Goal: Task Accomplishment & Management: Manage account settings

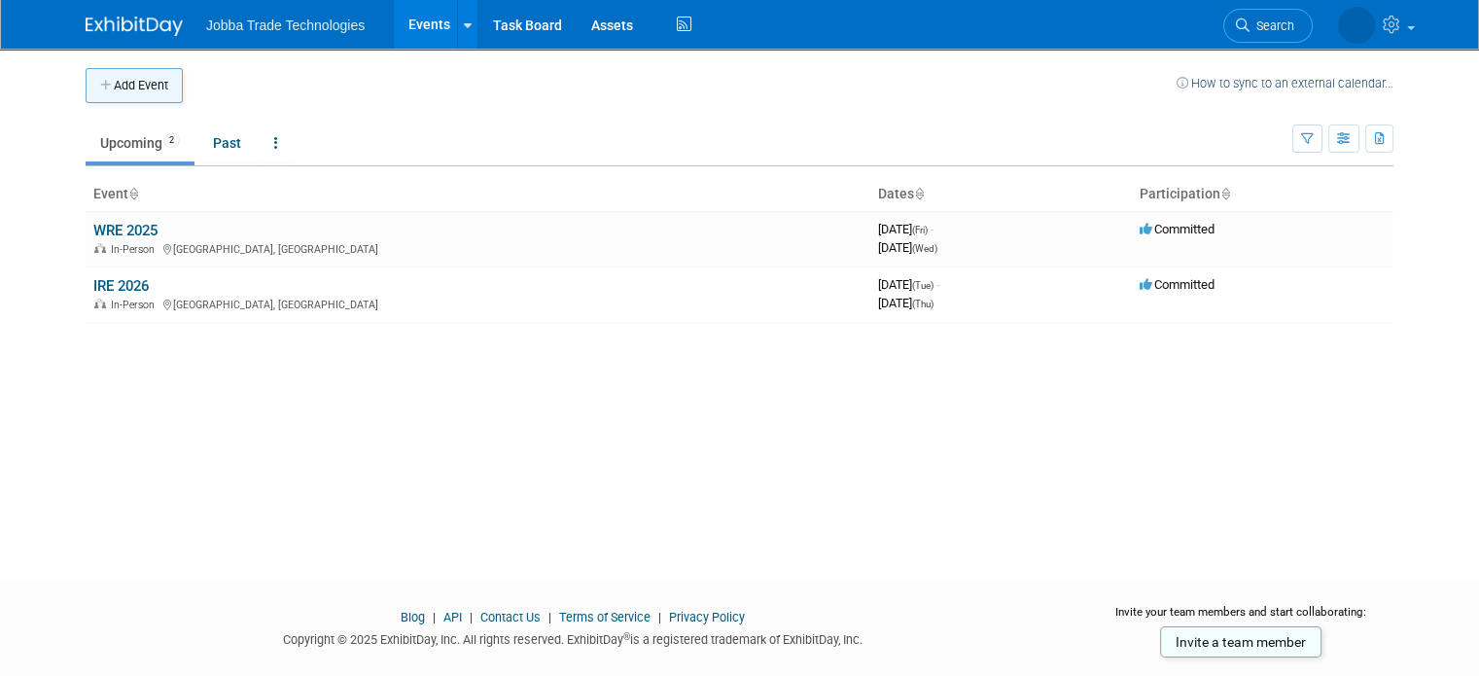
click at [123, 92] on button "Add Event" at bounding box center [134, 85] width 97 height 35
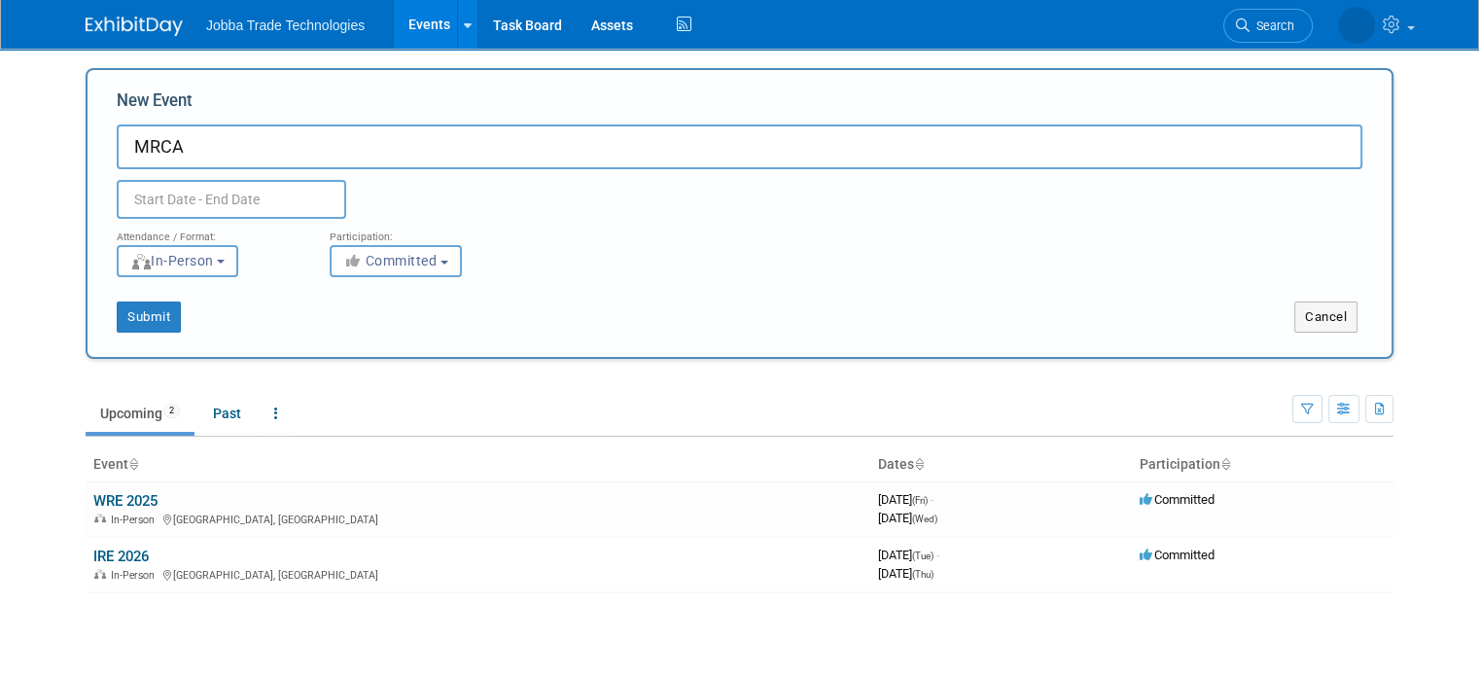
type input "MRCA"
click at [194, 197] on input "text" at bounding box center [232, 199] width 230 height 39
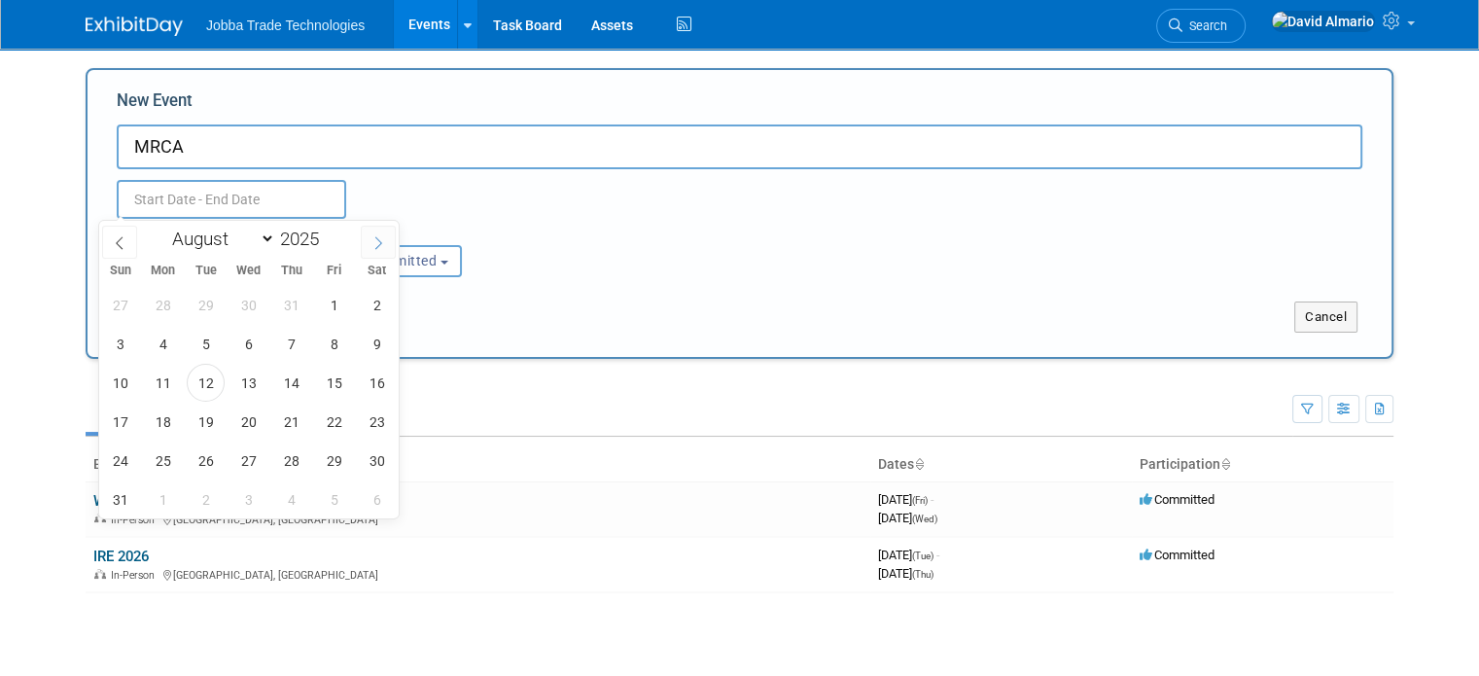
click at [376, 241] on icon at bounding box center [378, 243] width 14 height 14
click at [374, 241] on icon at bounding box center [378, 243] width 14 height 14
select select "9"
click at [167, 432] on span "20" at bounding box center [163, 422] width 38 height 38
click at [245, 430] on span "22" at bounding box center [249, 422] width 38 height 38
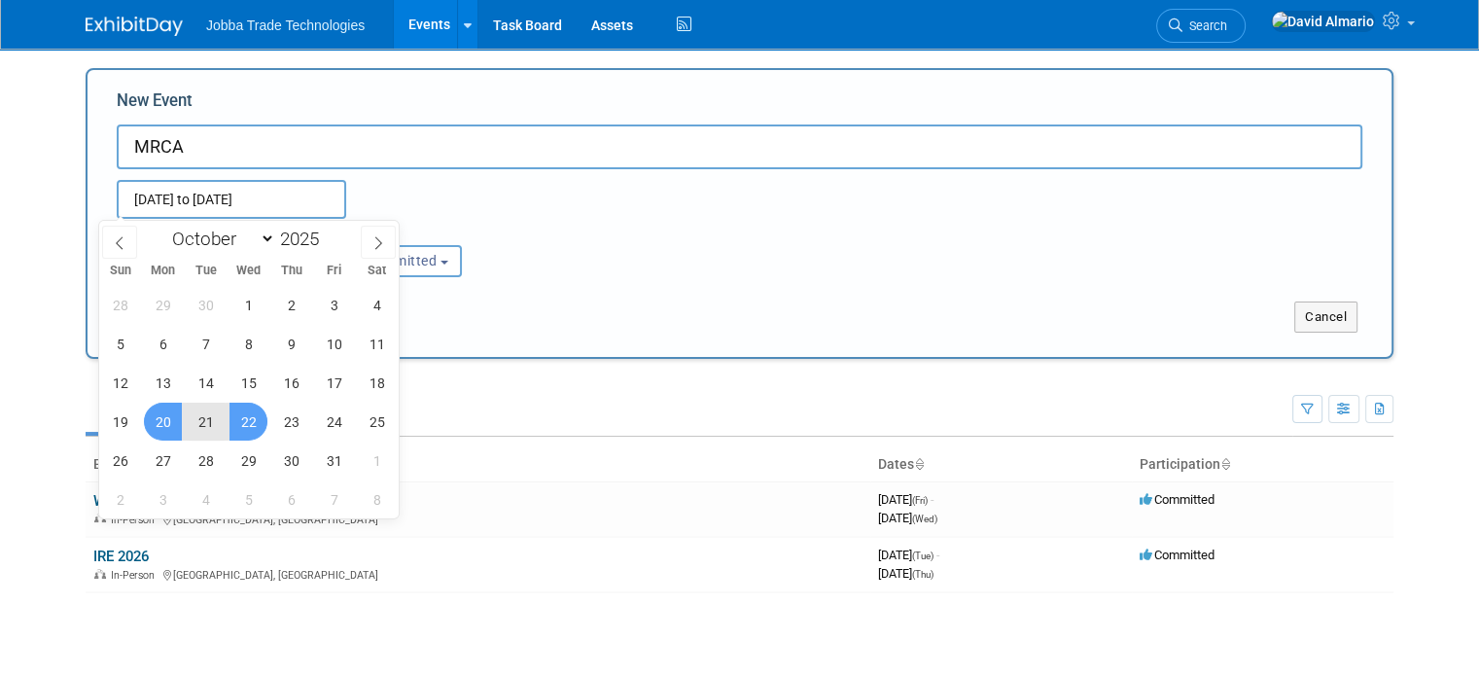
type input "Oct 20, 2025 to Oct 22, 2025"
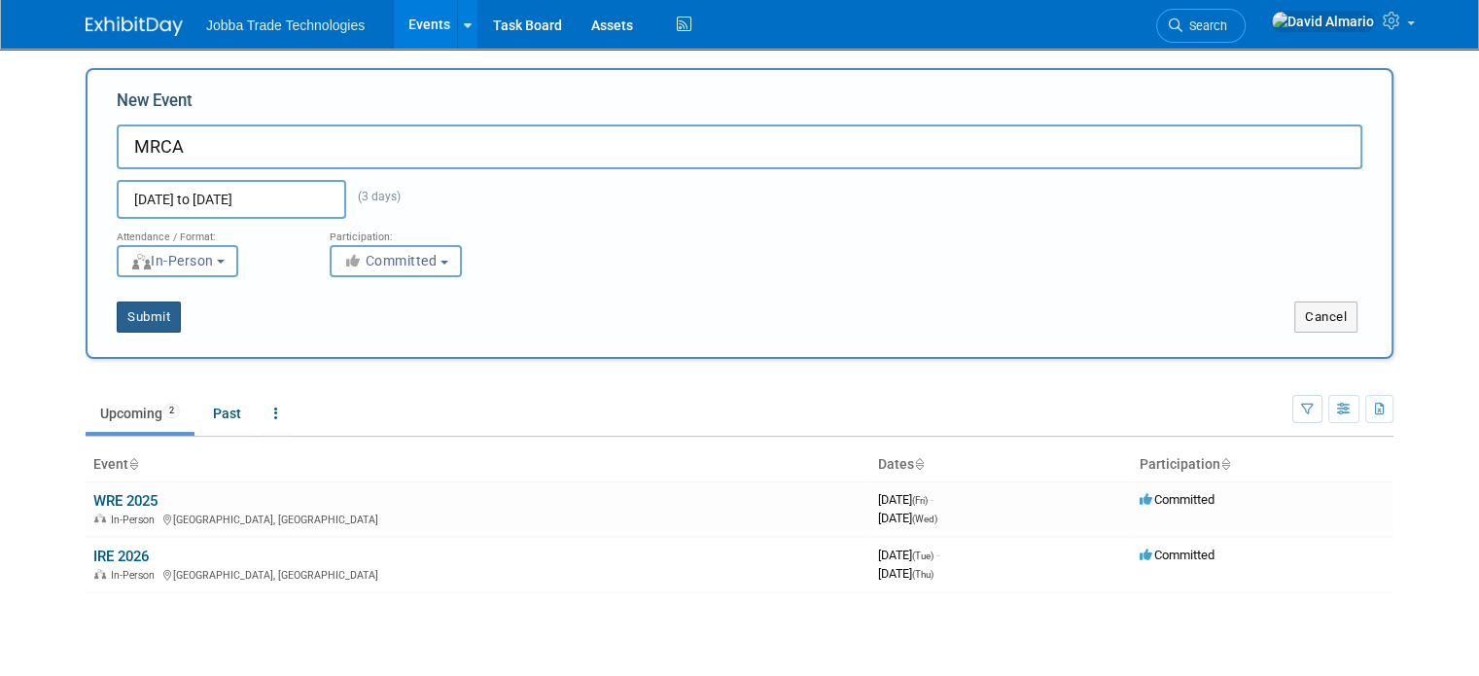
click at [136, 310] on button "Submit" at bounding box center [149, 316] width 64 height 31
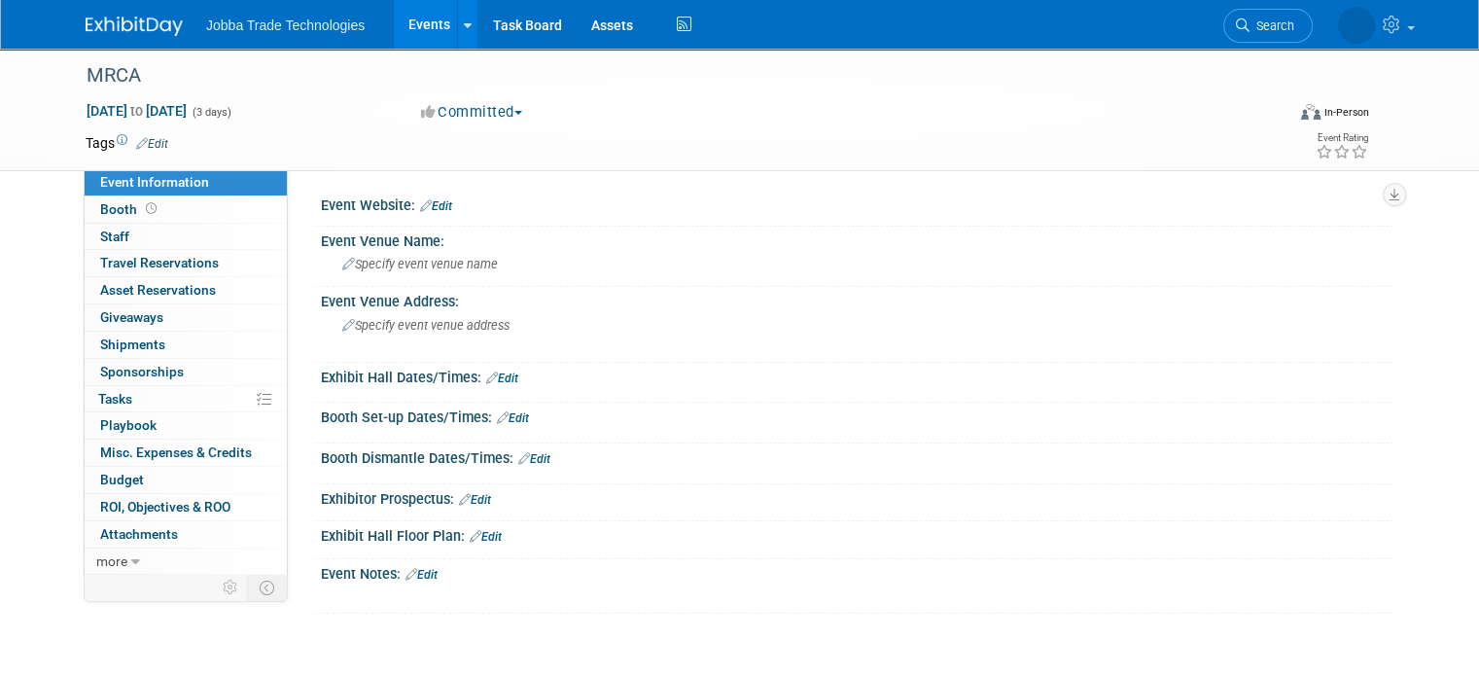
click at [142, 141] on link "Edit" at bounding box center [152, 144] width 32 height 14
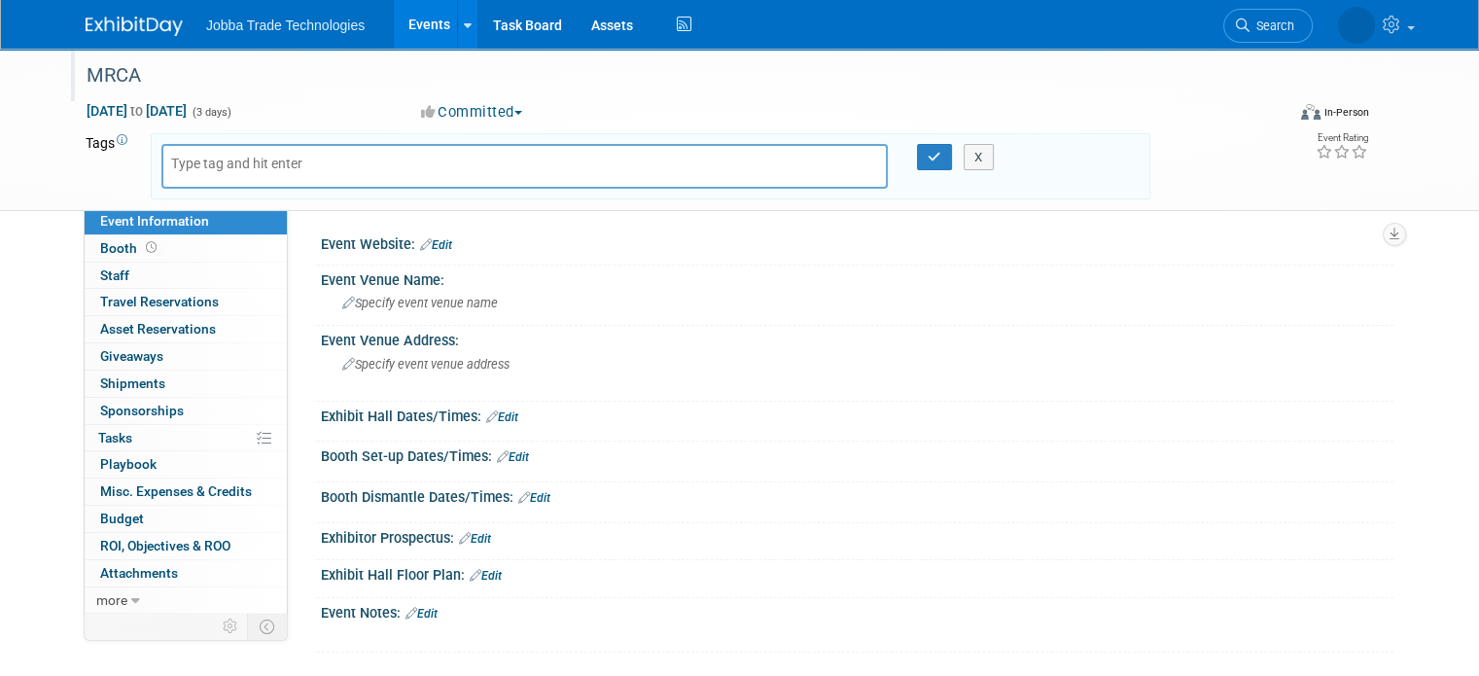
click at [175, 73] on div "MRCA" at bounding box center [670, 75] width 1181 height 35
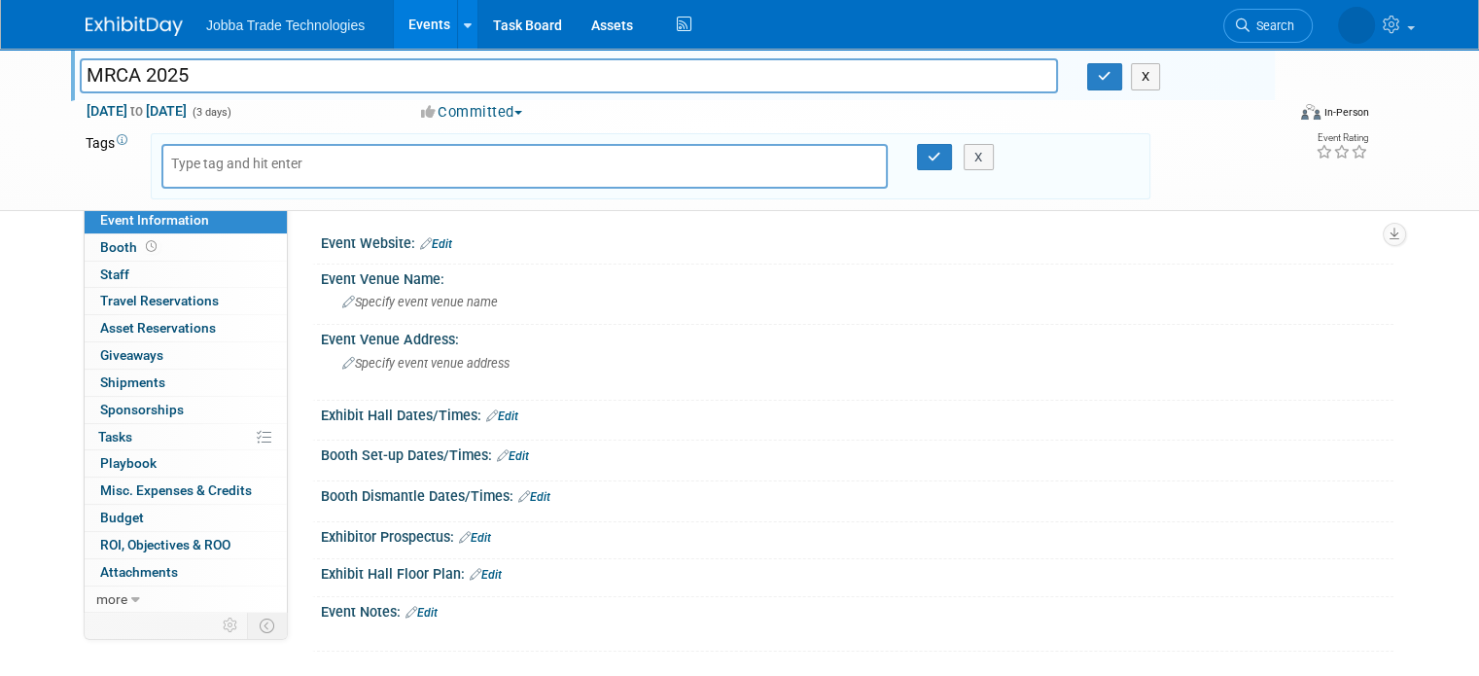
type input "MRCA 2025"
click at [1098, 80] on button "button" at bounding box center [1104, 76] width 35 height 27
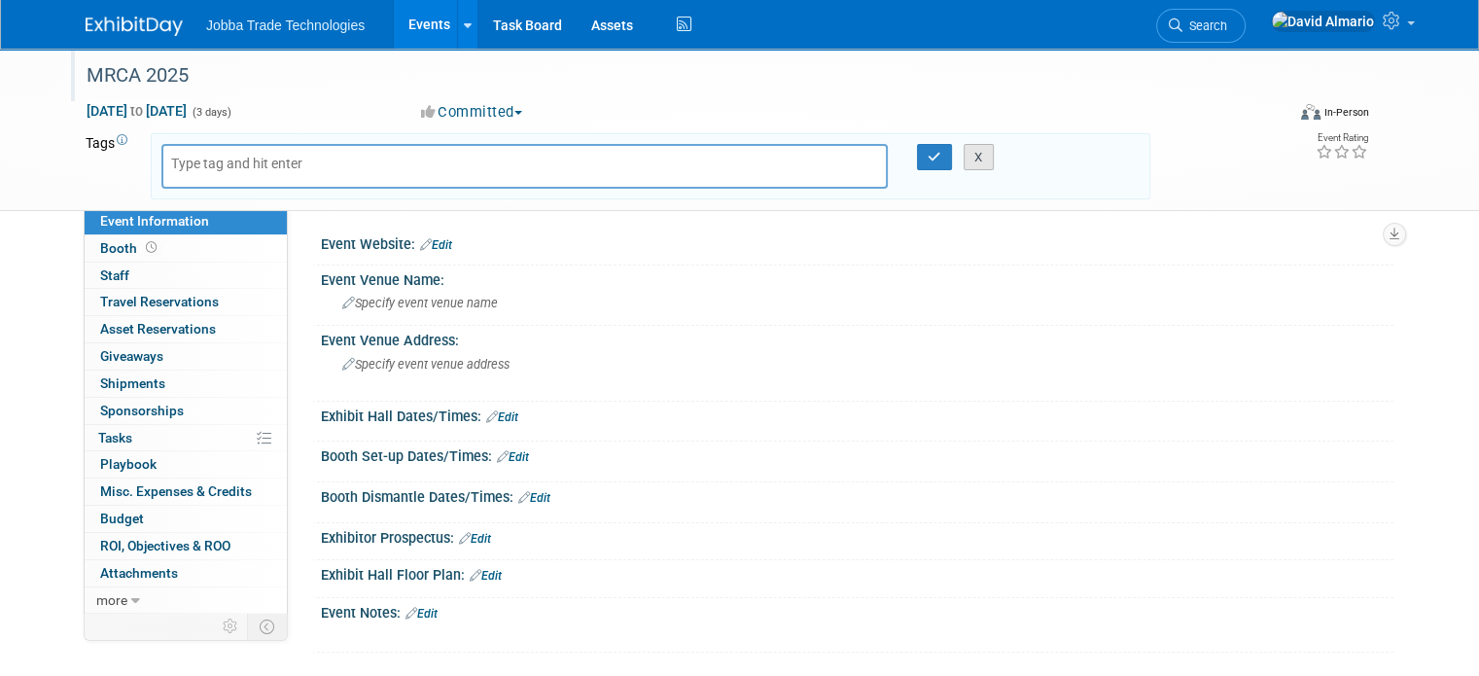
click at [987, 153] on button "X" at bounding box center [979, 157] width 30 height 27
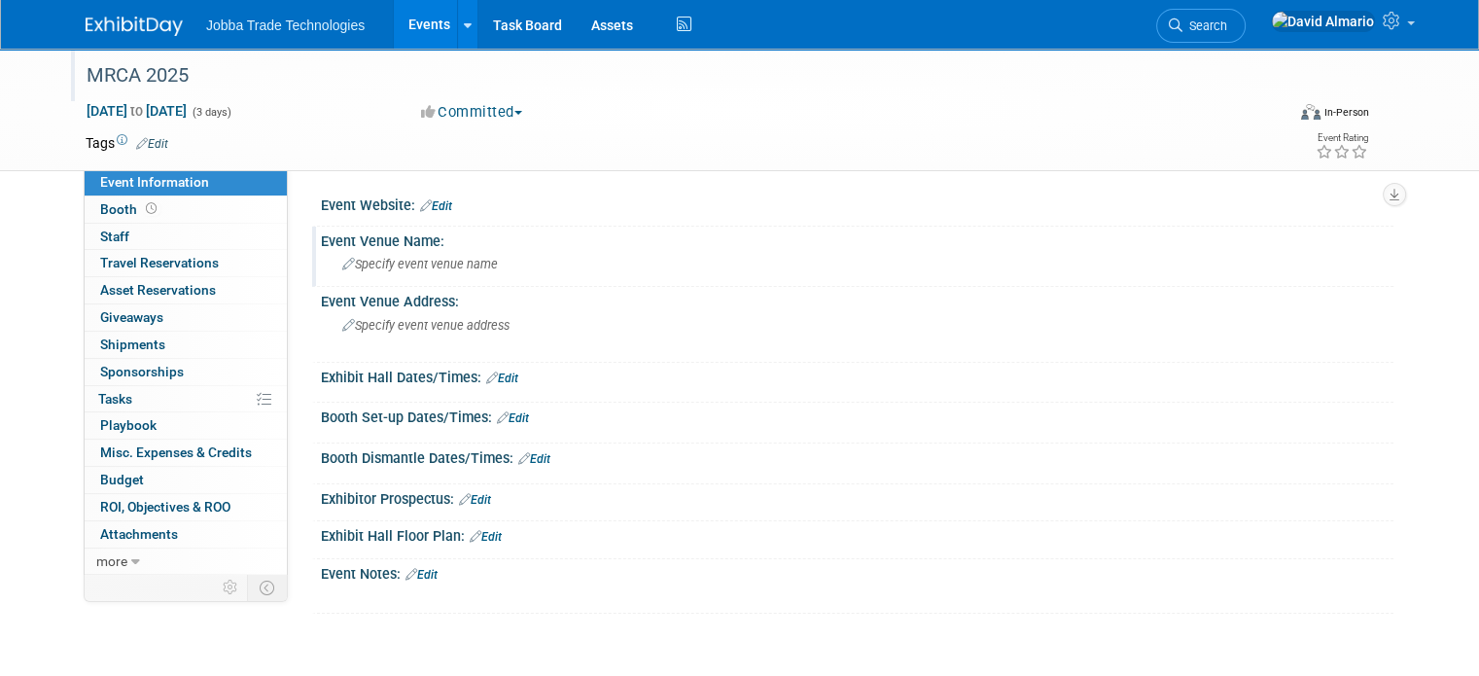
click at [442, 261] on span "Specify event venue name" at bounding box center [420, 264] width 156 height 15
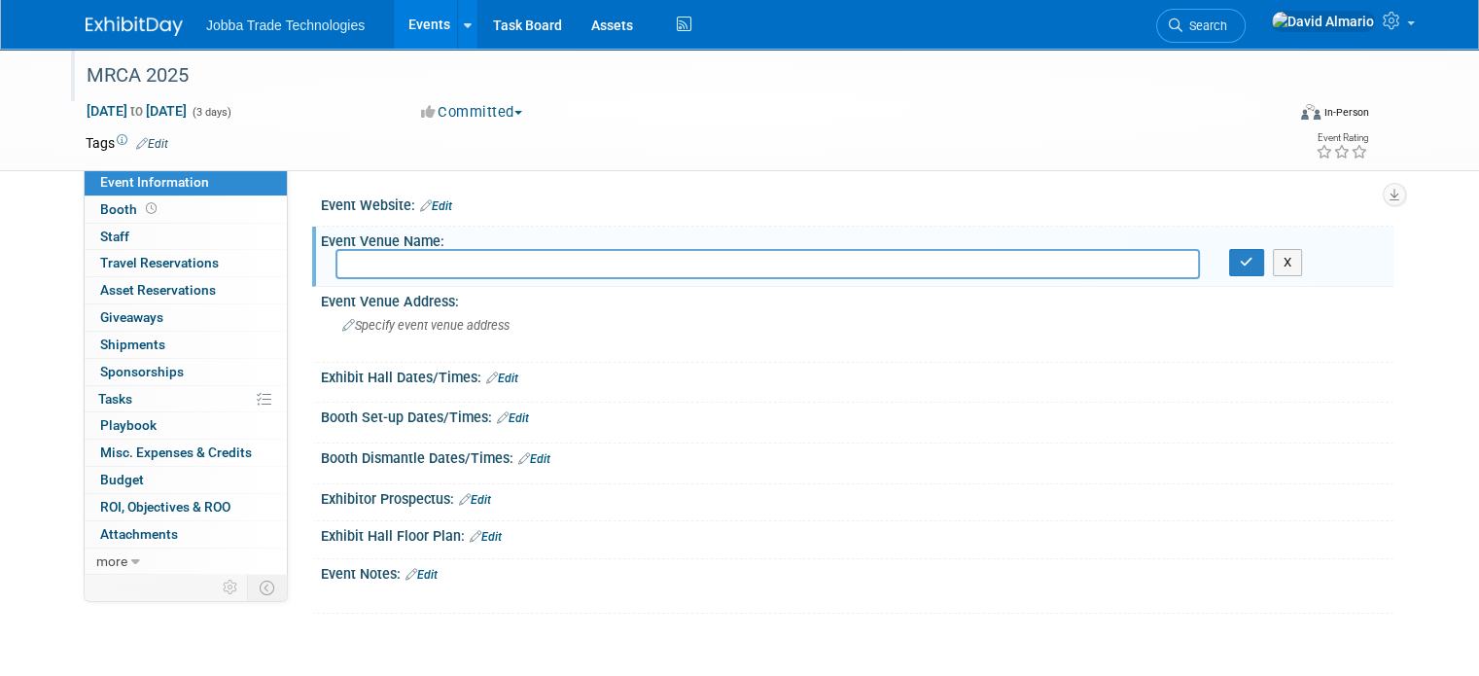
paste input "Renaissance Schaumburg Convention Center Hotel"
type input "Renaissance Schaumburg Convention Center Hotel"
click at [484, 326] on span "Specify event venue address" at bounding box center [425, 325] width 167 height 15
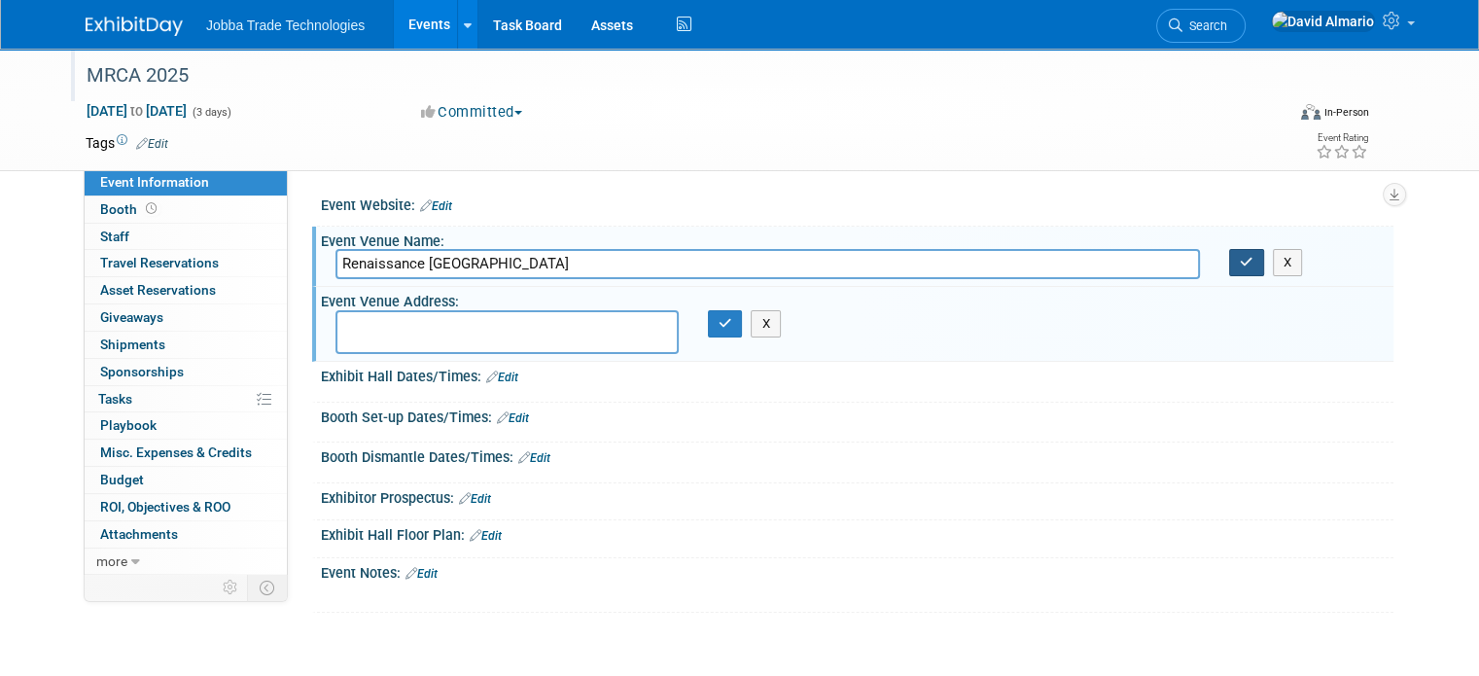
click at [1264, 264] on button "button" at bounding box center [1246, 262] width 35 height 27
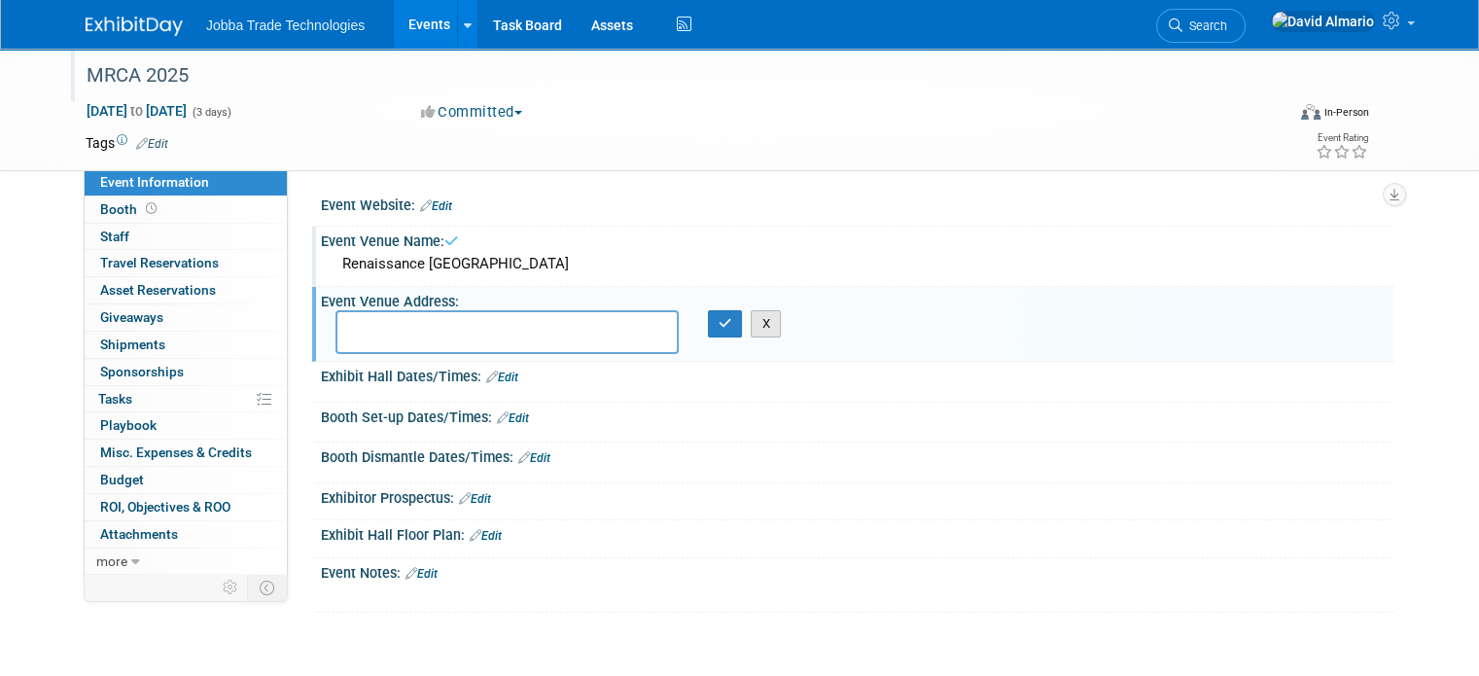
click at [755, 318] on button "X" at bounding box center [766, 323] width 30 height 27
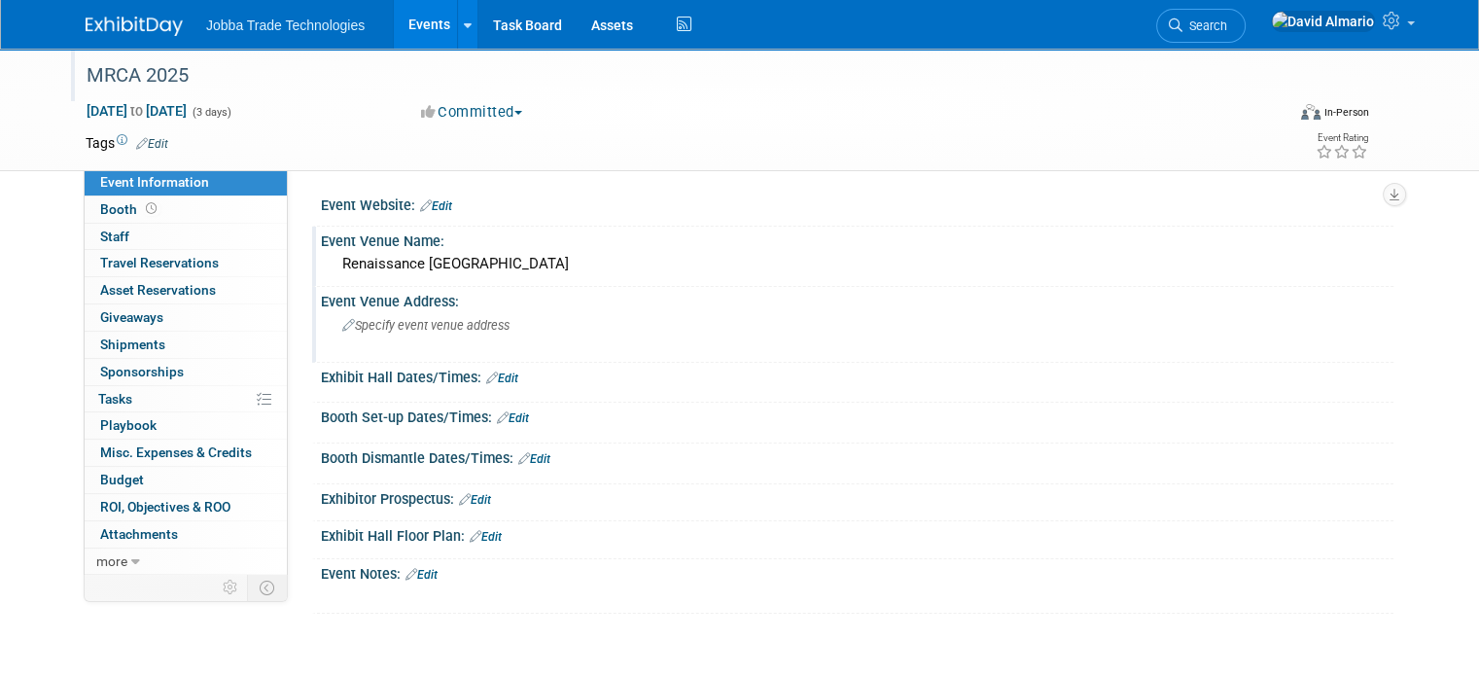
click at [432, 205] on link "Edit" at bounding box center [436, 206] width 32 height 14
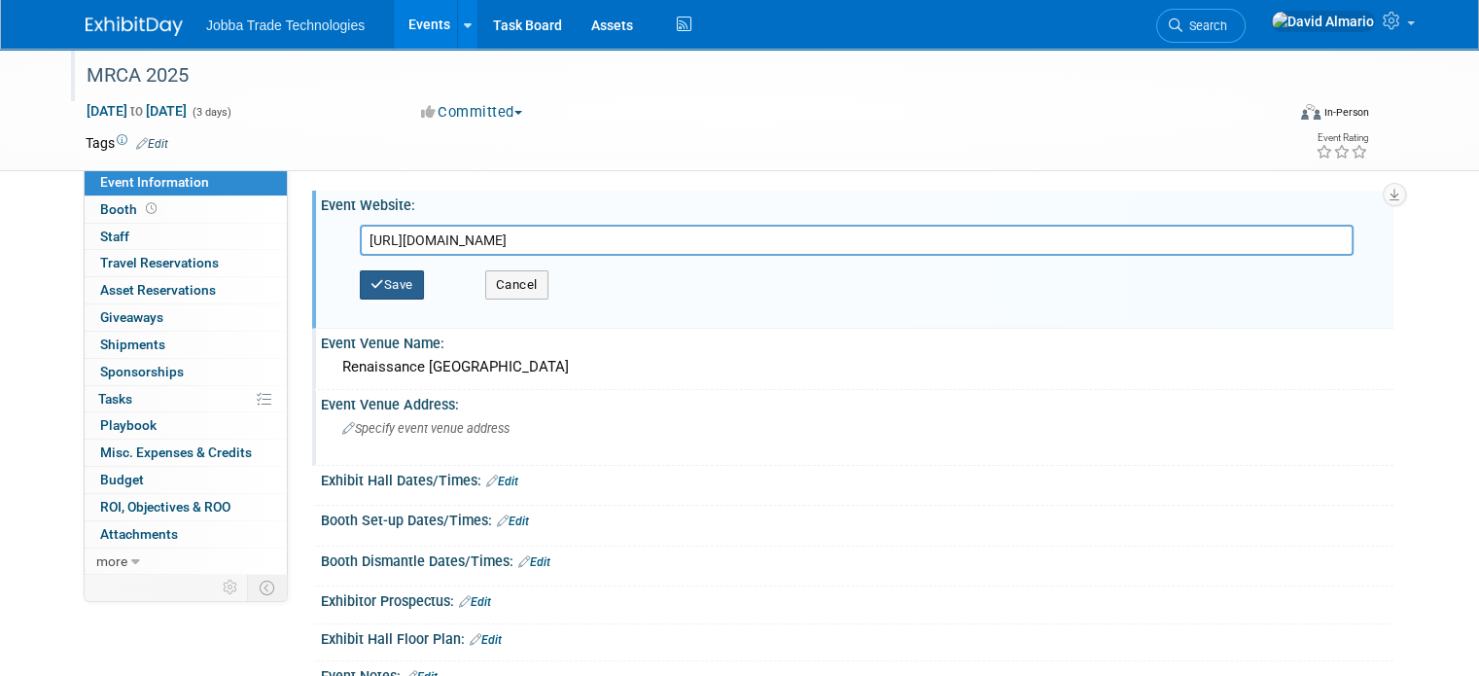
type input "https://mrca.org/aws/MRCA/pt/sp/conference_exhibitors_toolkit"
click at [373, 285] on button "Save" at bounding box center [392, 284] width 64 height 29
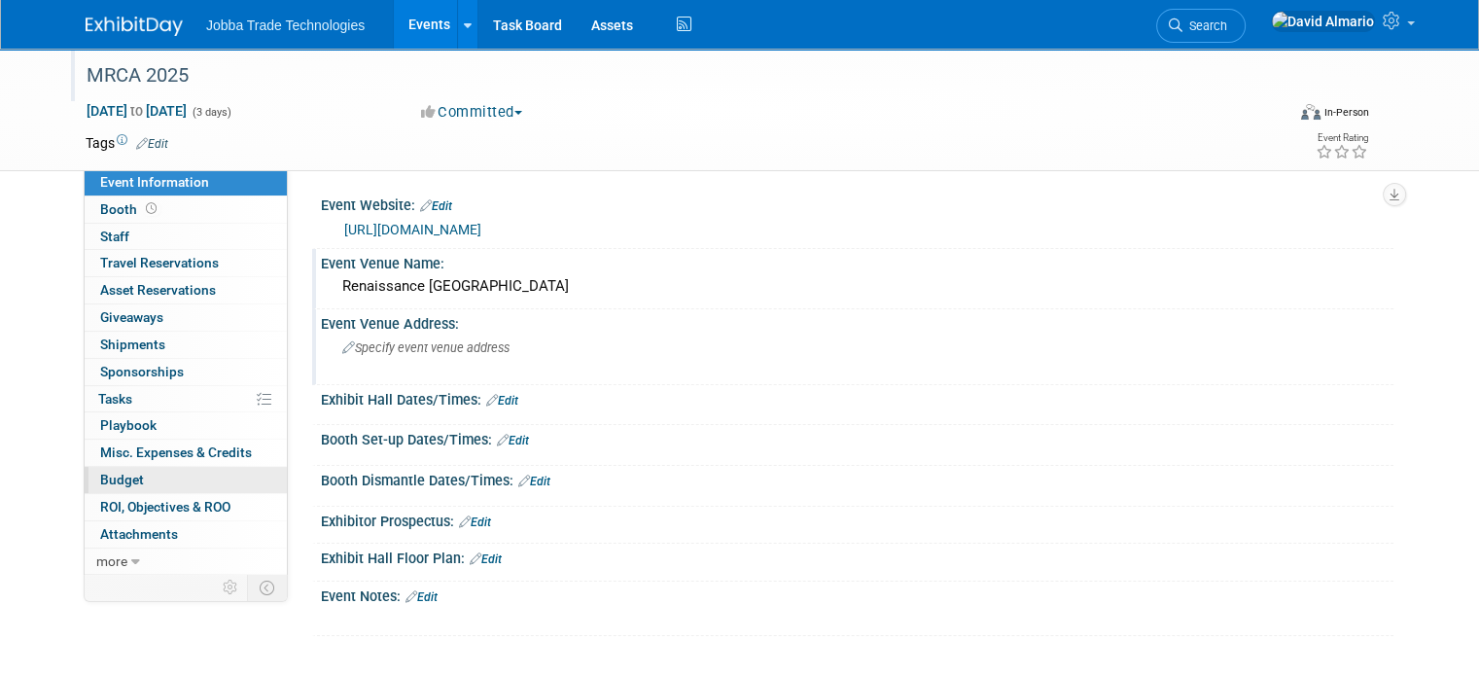
click at [126, 480] on link "Budget" at bounding box center [186, 480] width 202 height 26
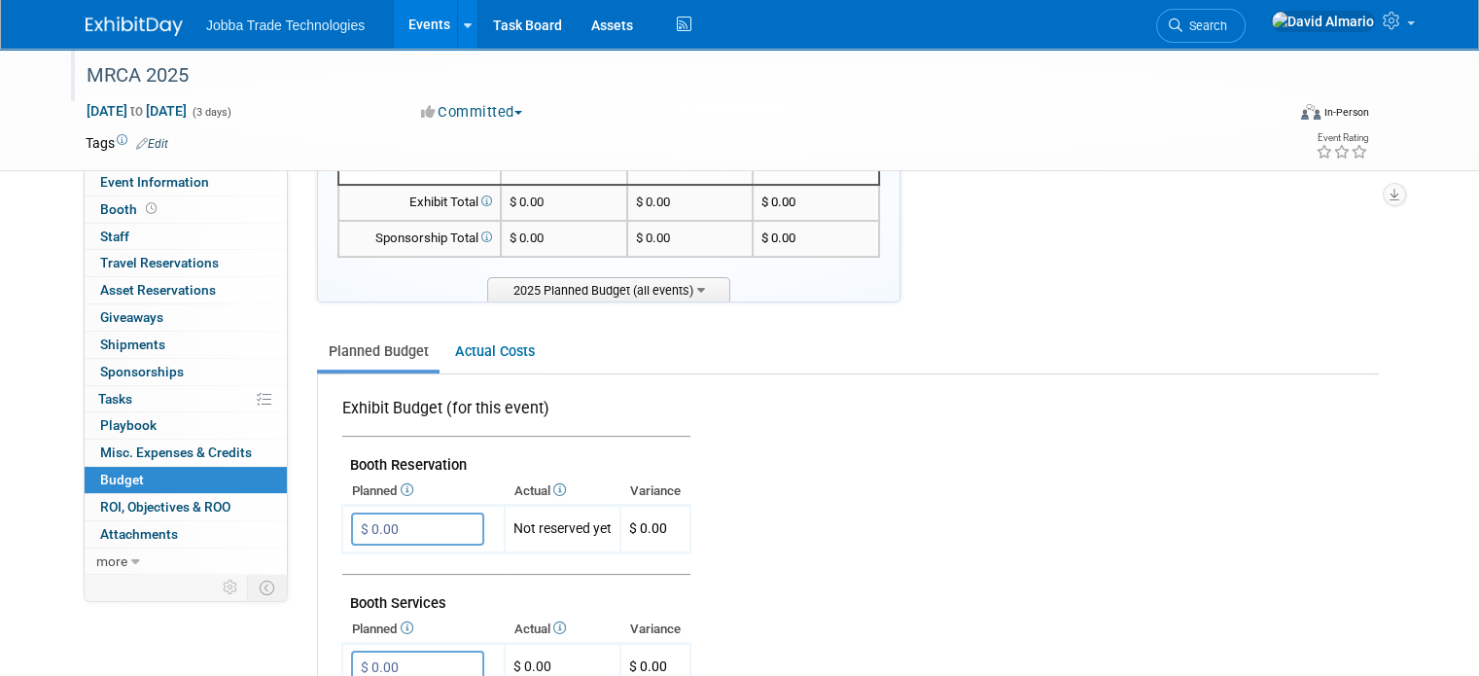
scroll to position [292, 0]
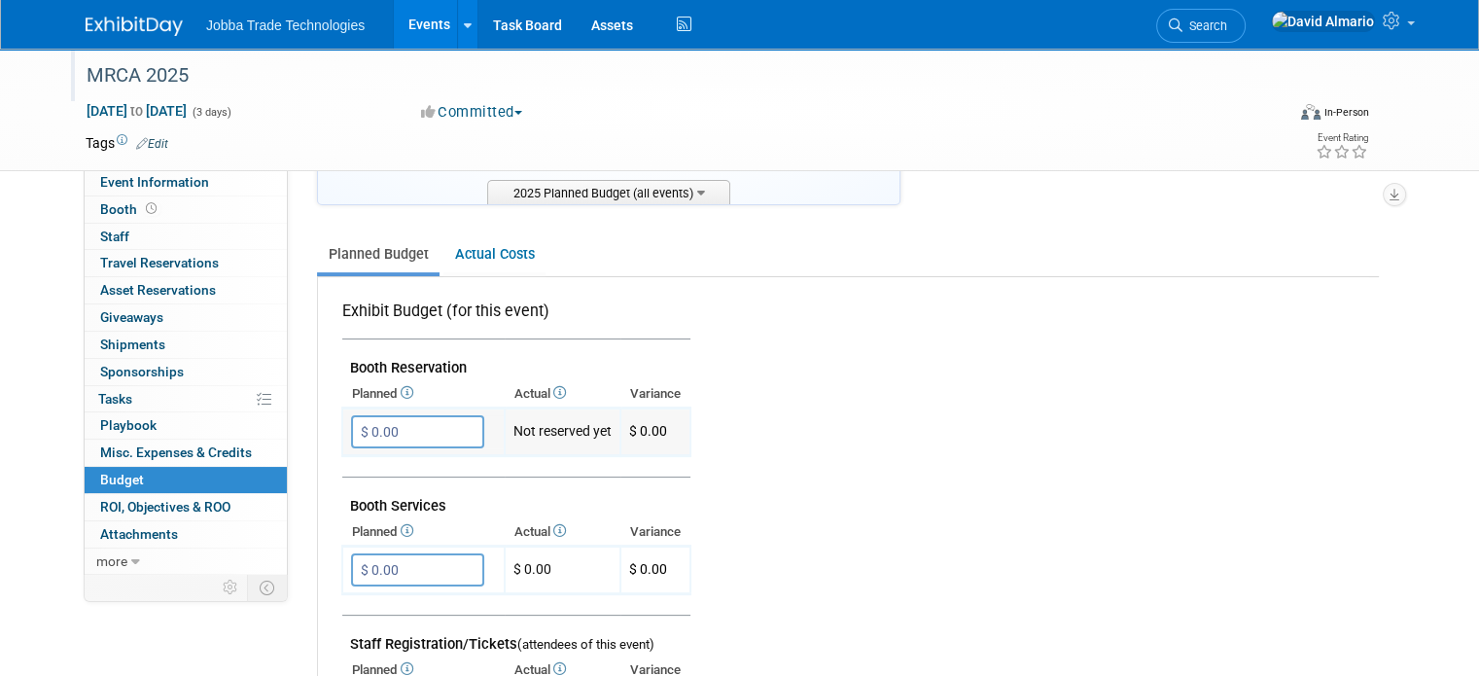
click at [404, 425] on input "$ 0.00" at bounding box center [417, 431] width 133 height 33
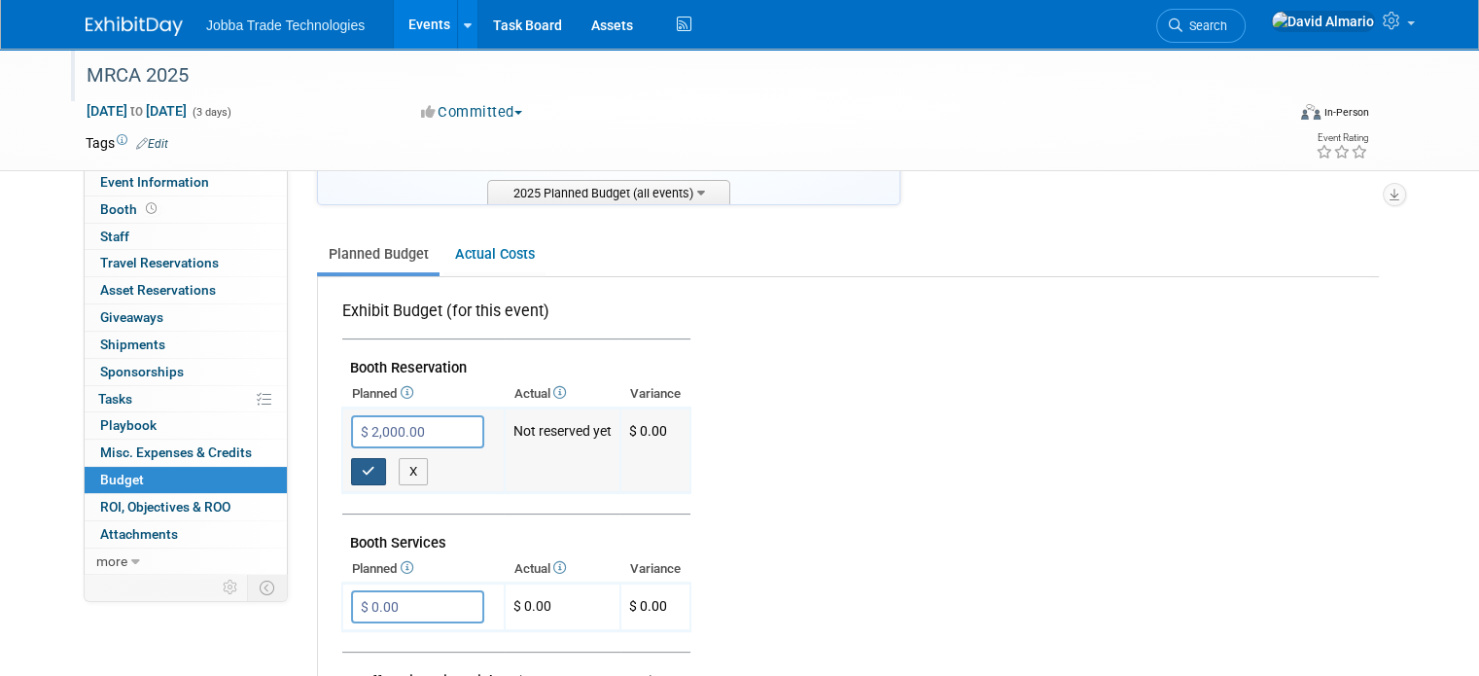
click at [362, 465] on icon "button" at bounding box center [369, 471] width 14 height 13
type input "$ 0.00"
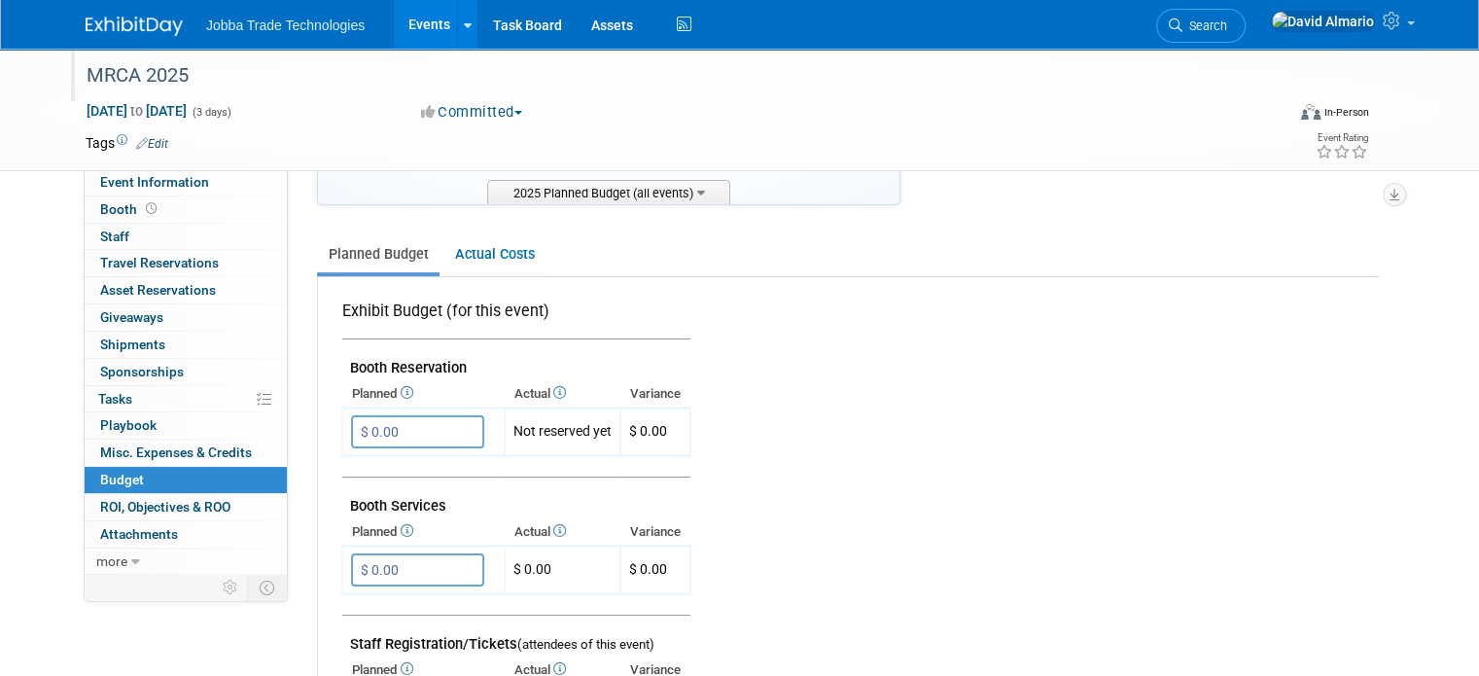
click at [100, 475] on span "Budget" at bounding box center [122, 480] width 44 height 16
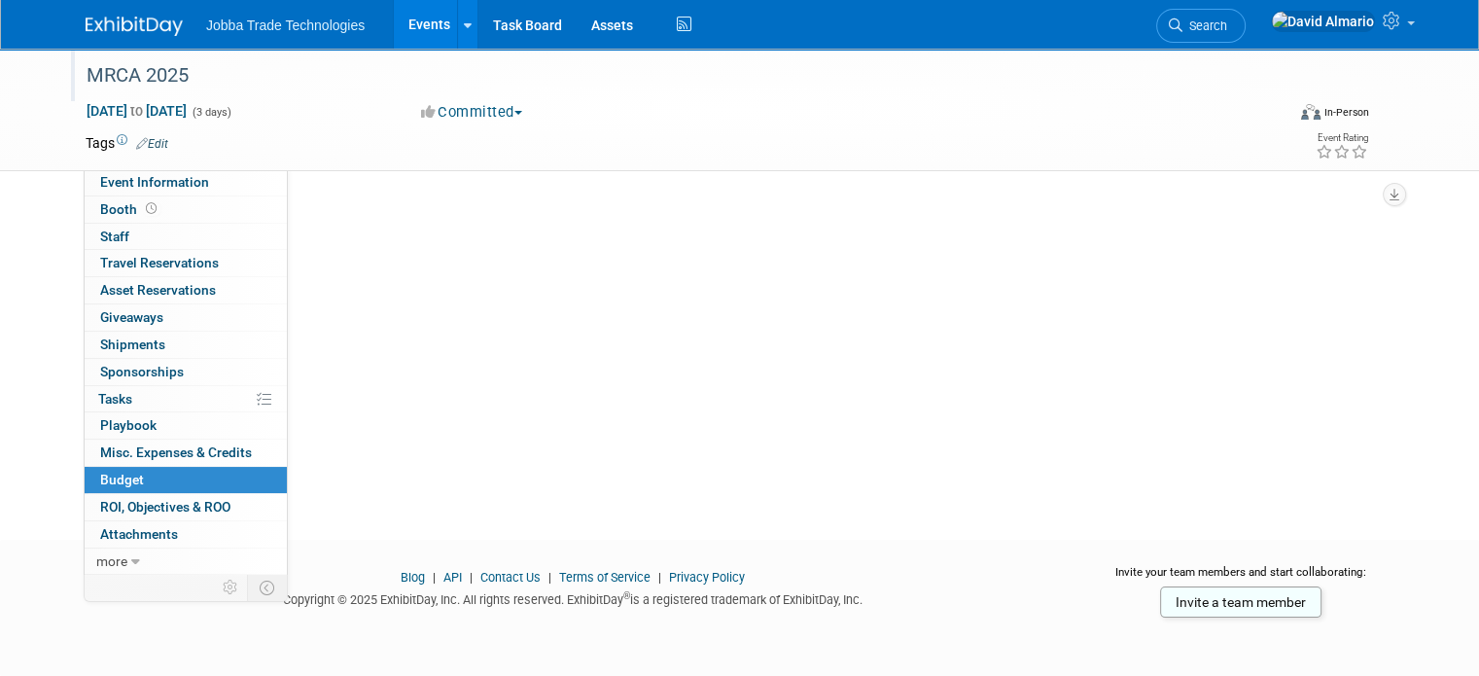
scroll to position [0, 0]
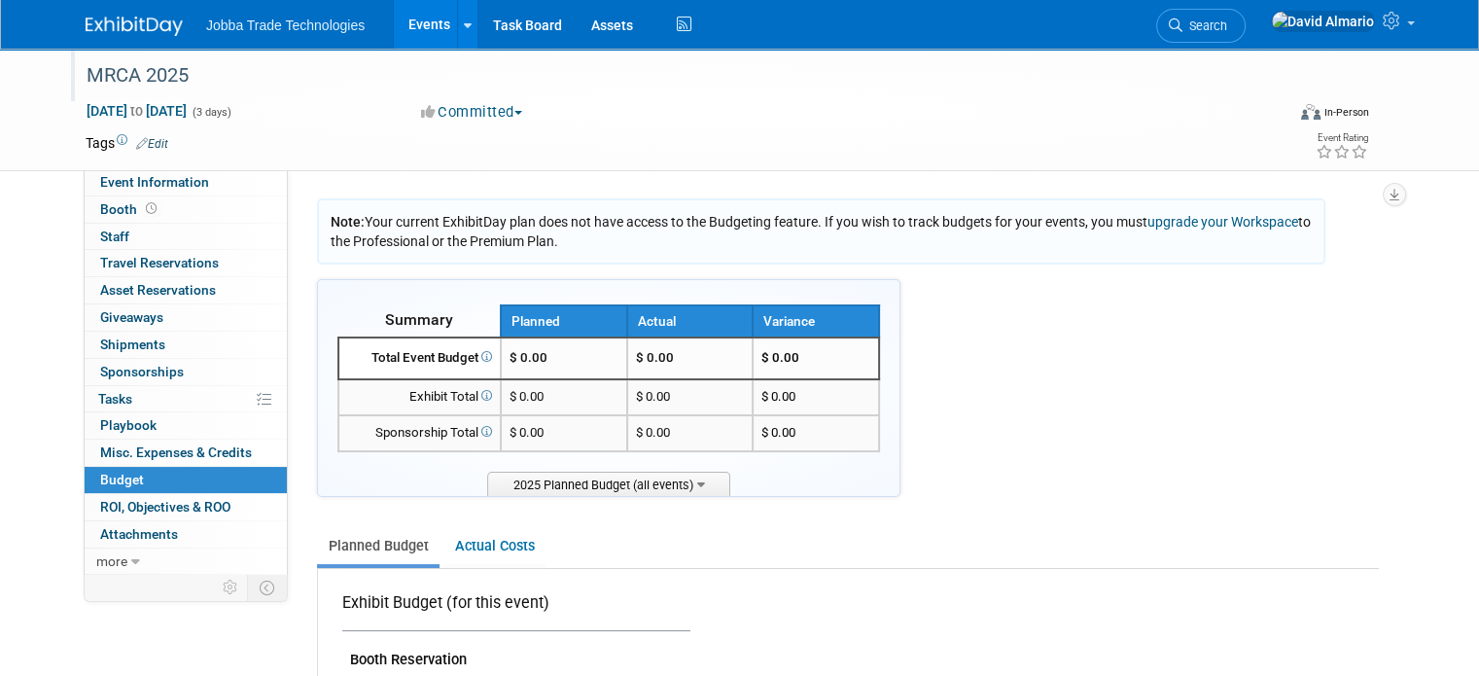
click at [551, 358] on td "$ 0.00" at bounding box center [564, 358] width 126 height 42
click at [515, 354] on span "$ 0.00" at bounding box center [529, 357] width 38 height 15
click at [117, 209] on span "Booth" at bounding box center [130, 209] width 60 height 16
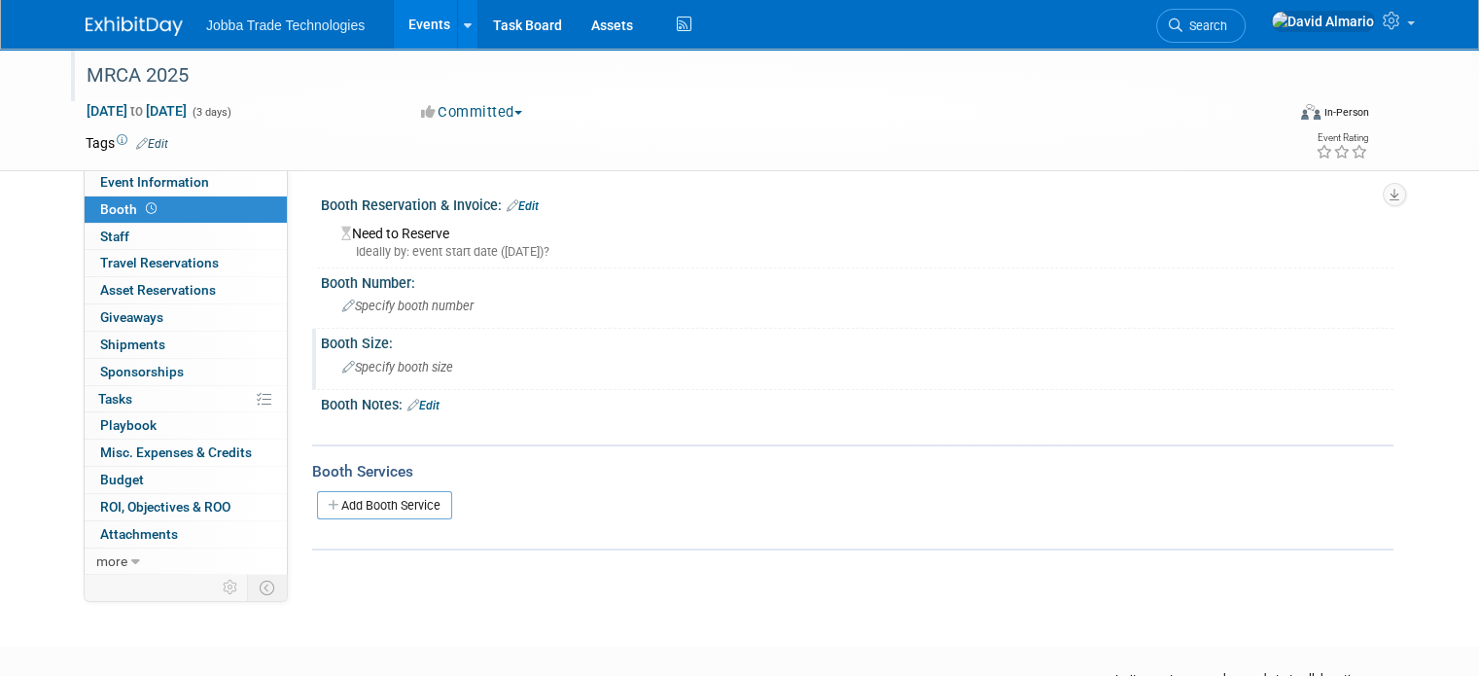
click at [405, 362] on span "Specify booth size" at bounding box center [397, 367] width 111 height 15
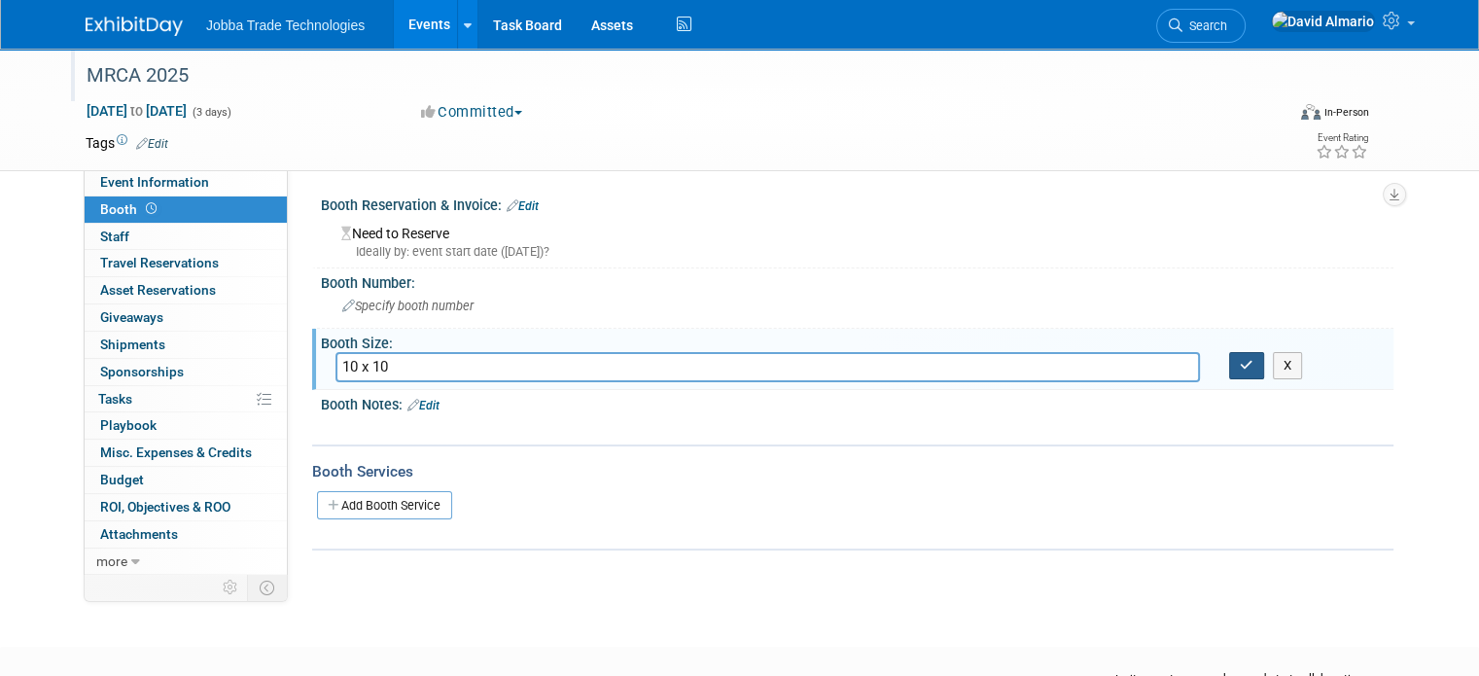
type input "10 x 10"
click at [1254, 364] on icon "button" at bounding box center [1247, 365] width 14 height 13
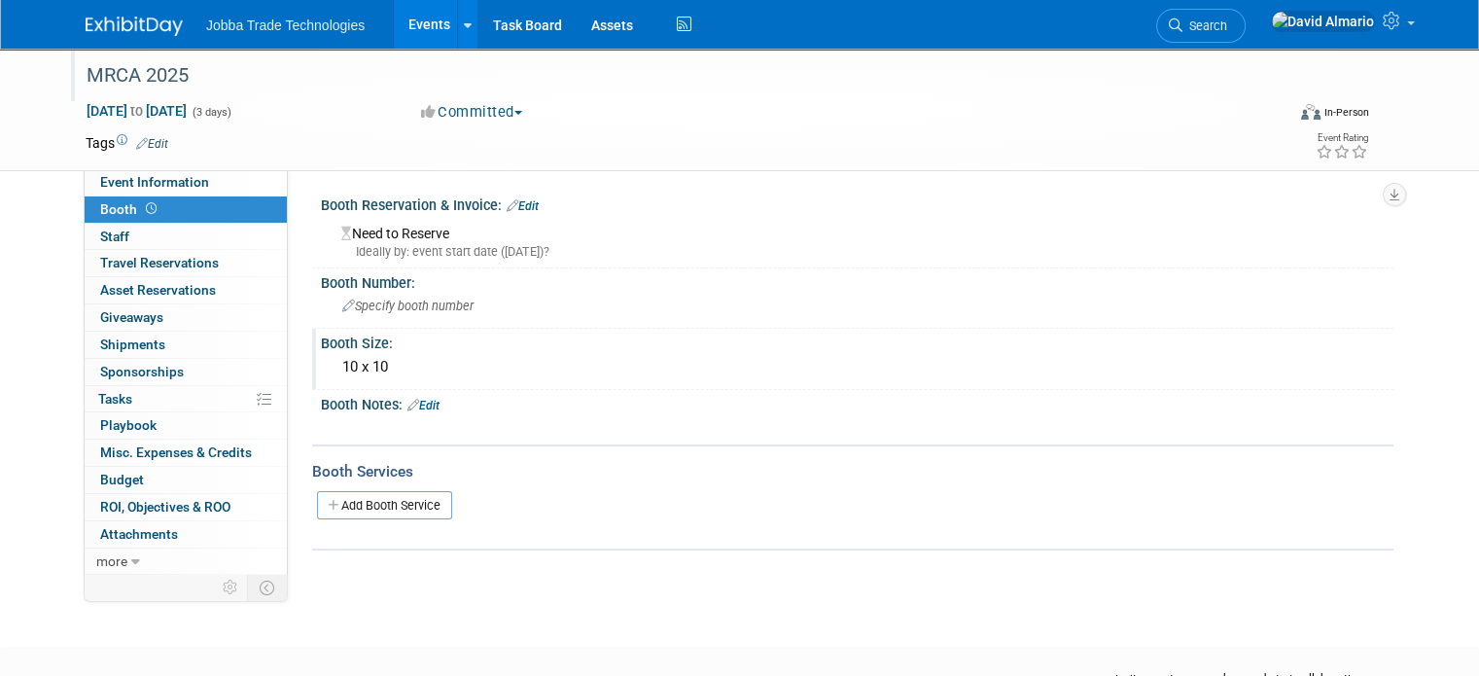
click at [239, 40] on ul "Jobba Trade Technologies Events Add Event Bulk Upload Events Shareable Event Bo…" at bounding box center [451, 24] width 490 height 49
click at [243, 28] on span "Jobba Trade Technologies" at bounding box center [285, 26] width 159 height 16
click at [415, 16] on link "Events" at bounding box center [429, 24] width 71 height 49
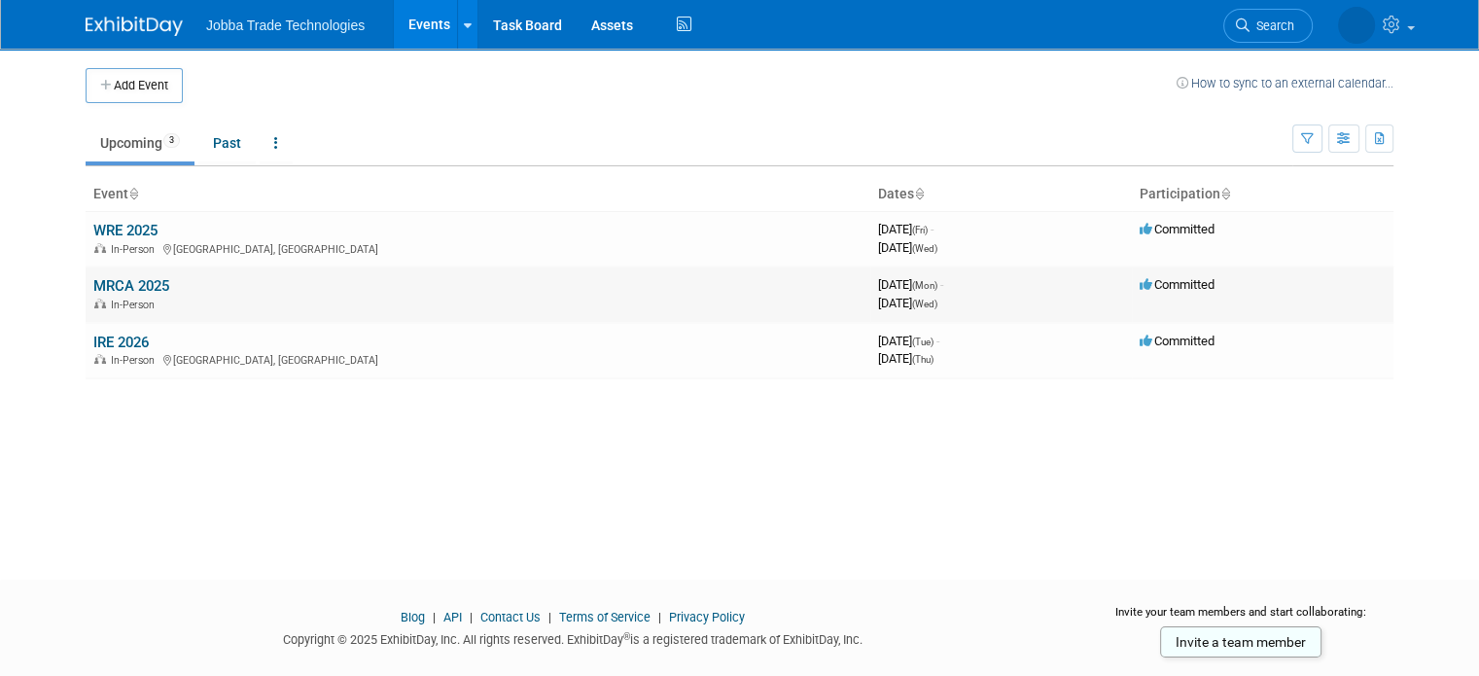
click at [133, 284] on link "MRCA 2025" at bounding box center [131, 286] width 76 height 18
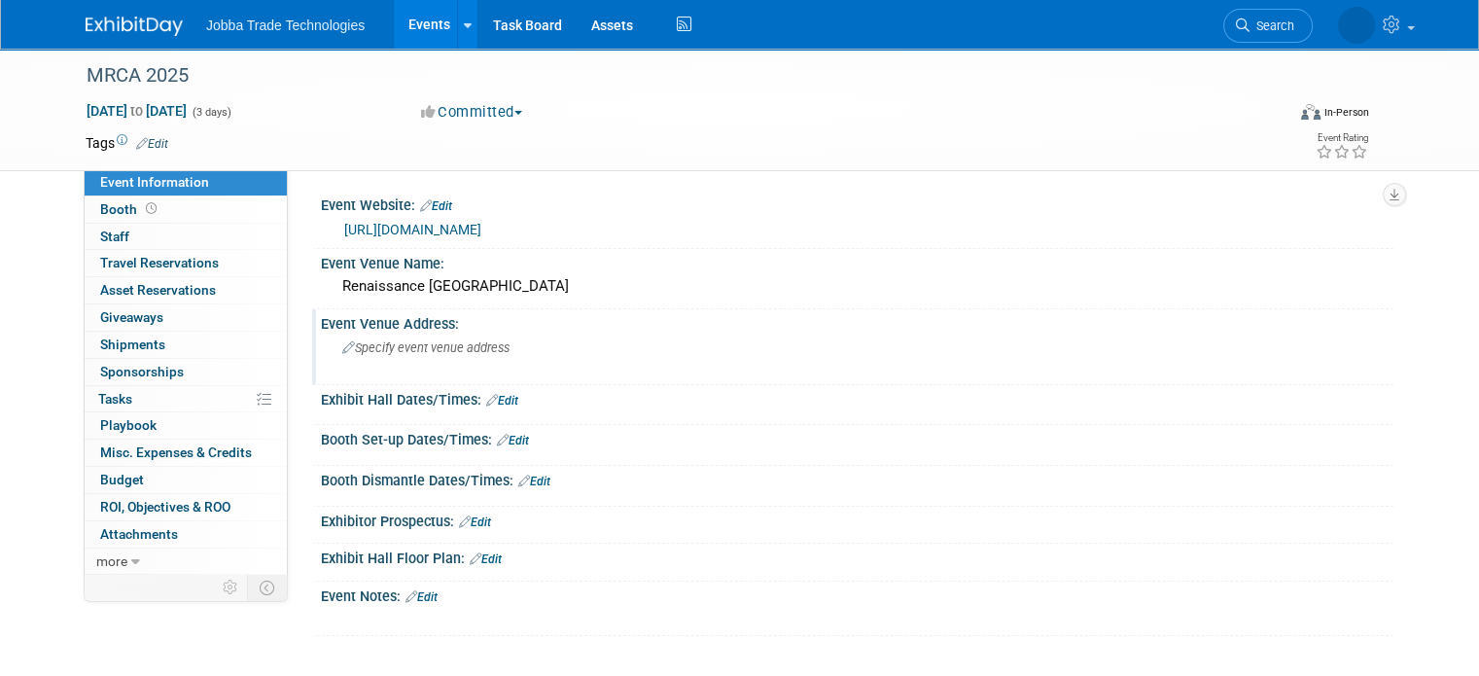
click at [412, 341] on span "Specify event venue address" at bounding box center [425, 347] width 167 height 15
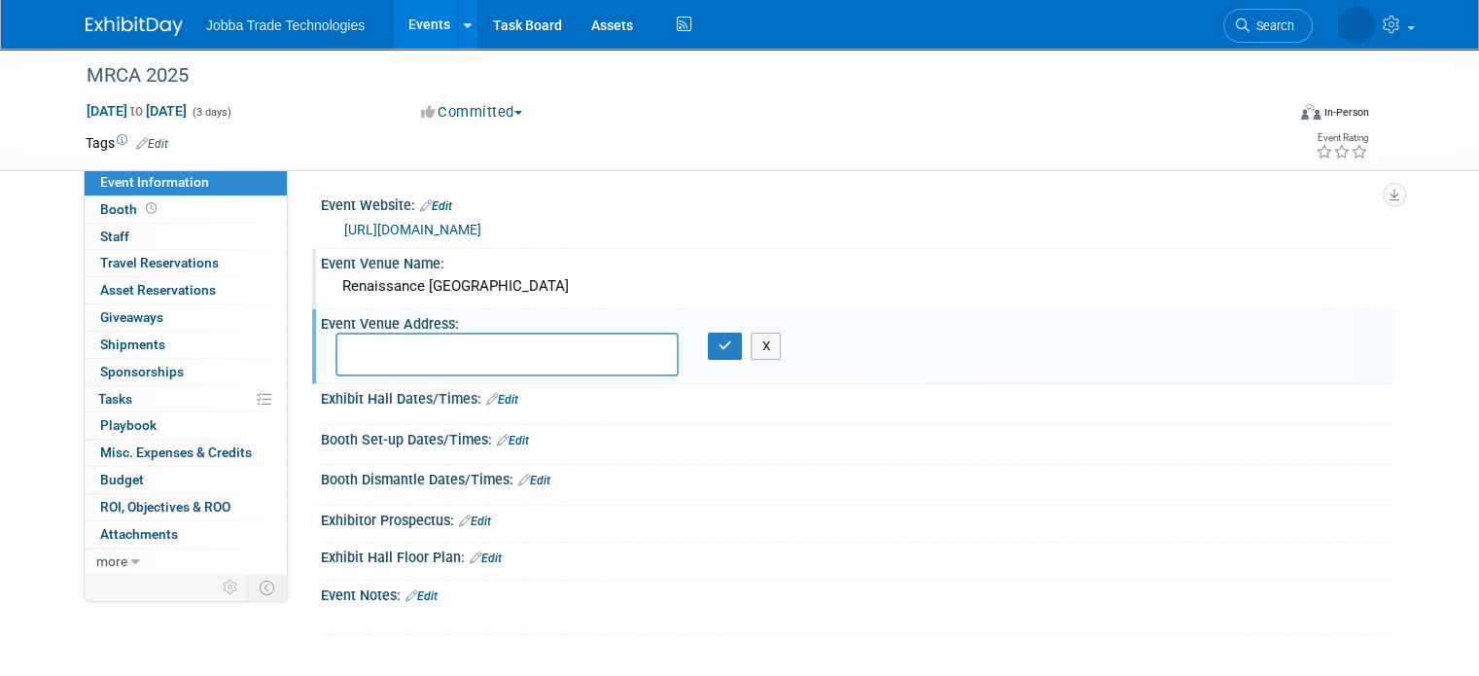
drag, startPoint x: 696, startPoint y: 279, endPoint x: 323, endPoint y: 289, distance: 373.6
click at [336, 289] on div "Renaissance [GEOGRAPHIC_DATA]" at bounding box center [857, 286] width 1043 height 30
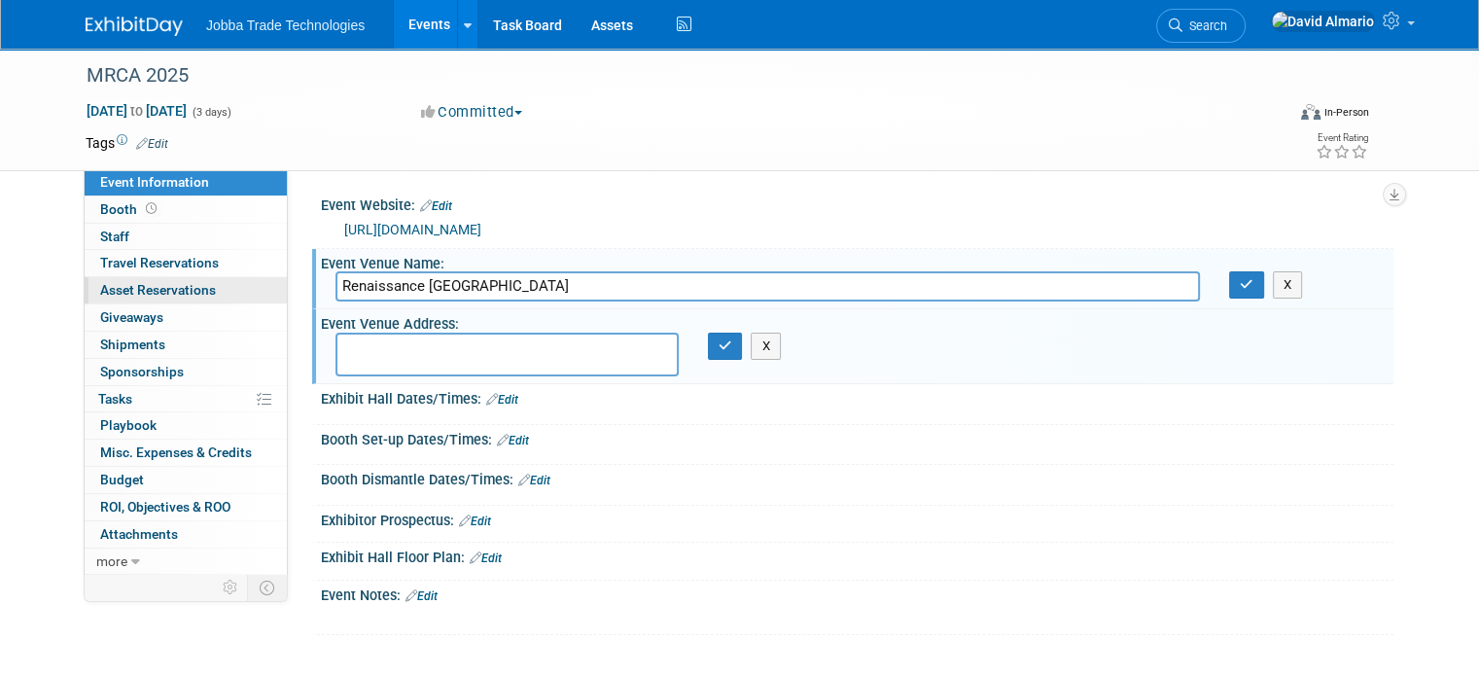
drag, startPoint x: 704, startPoint y: 276, endPoint x: 171, endPoint y: 284, distance: 533.0
click at [171, 284] on div "Event Information Event Info Booth Booth 0 Staff 0 Staff 0 Travel Reservations …" at bounding box center [739, 342] width 1337 height 586
click at [448, 352] on textarea at bounding box center [507, 355] width 343 height 44
paste textarea "1551 Thoreau Dr N, Schaumburg, IL 60173"
type textarea "1551 Thoreau Dr N, Schaumburg, IL 60173"
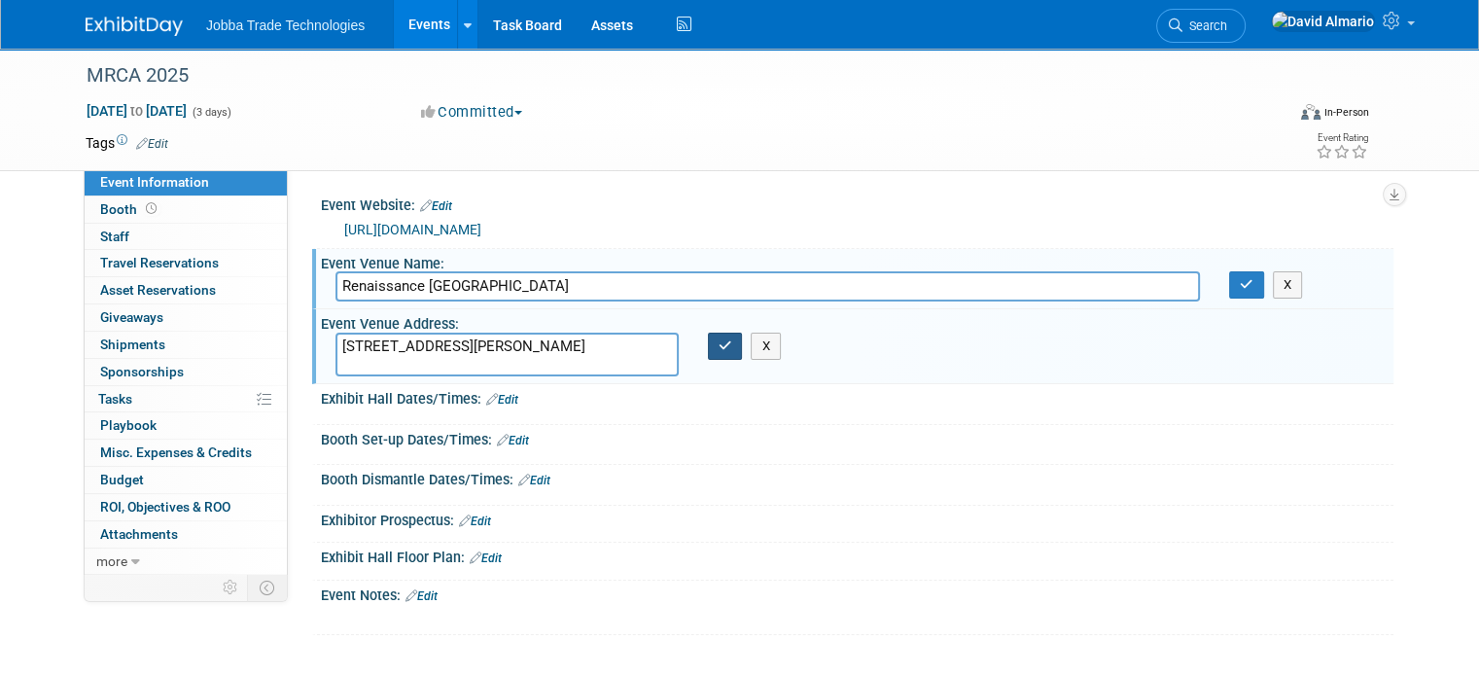
click at [722, 340] on icon "button" at bounding box center [726, 345] width 14 height 13
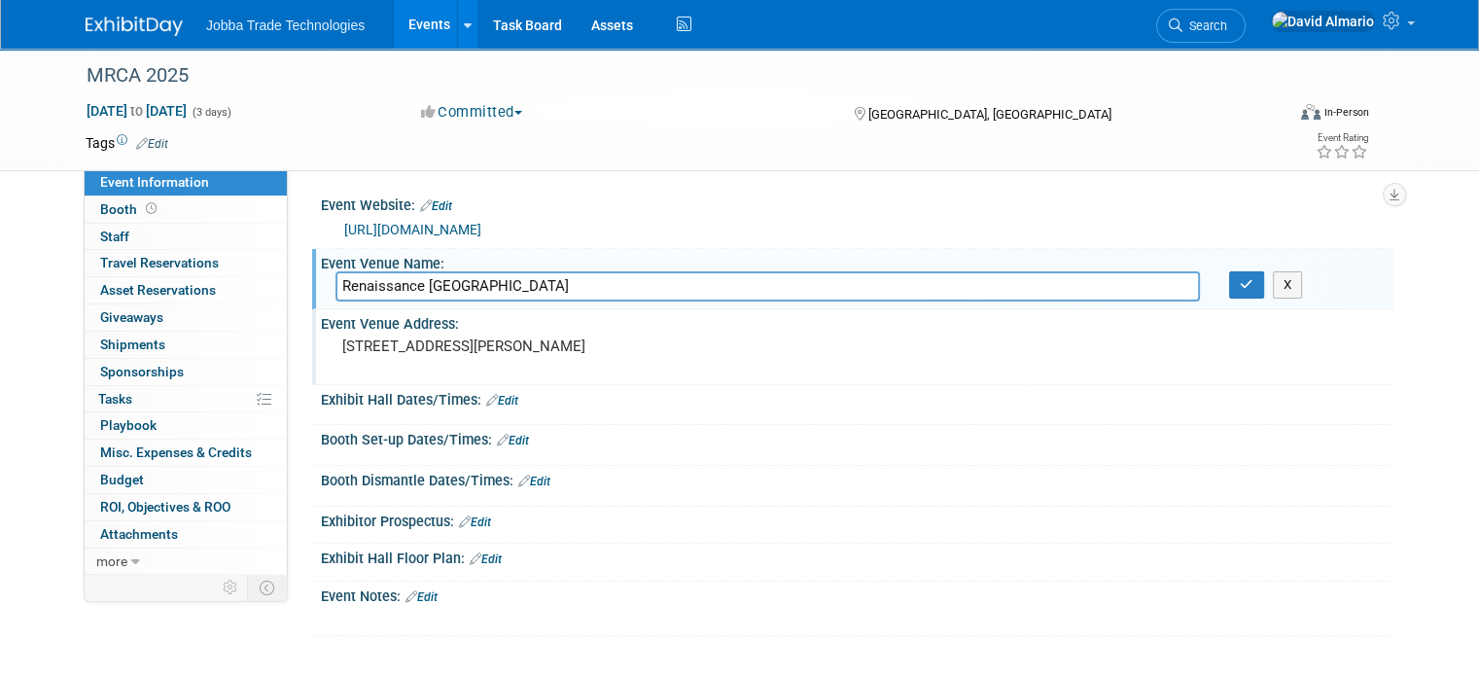
click at [407, 26] on link "Events" at bounding box center [429, 24] width 71 height 49
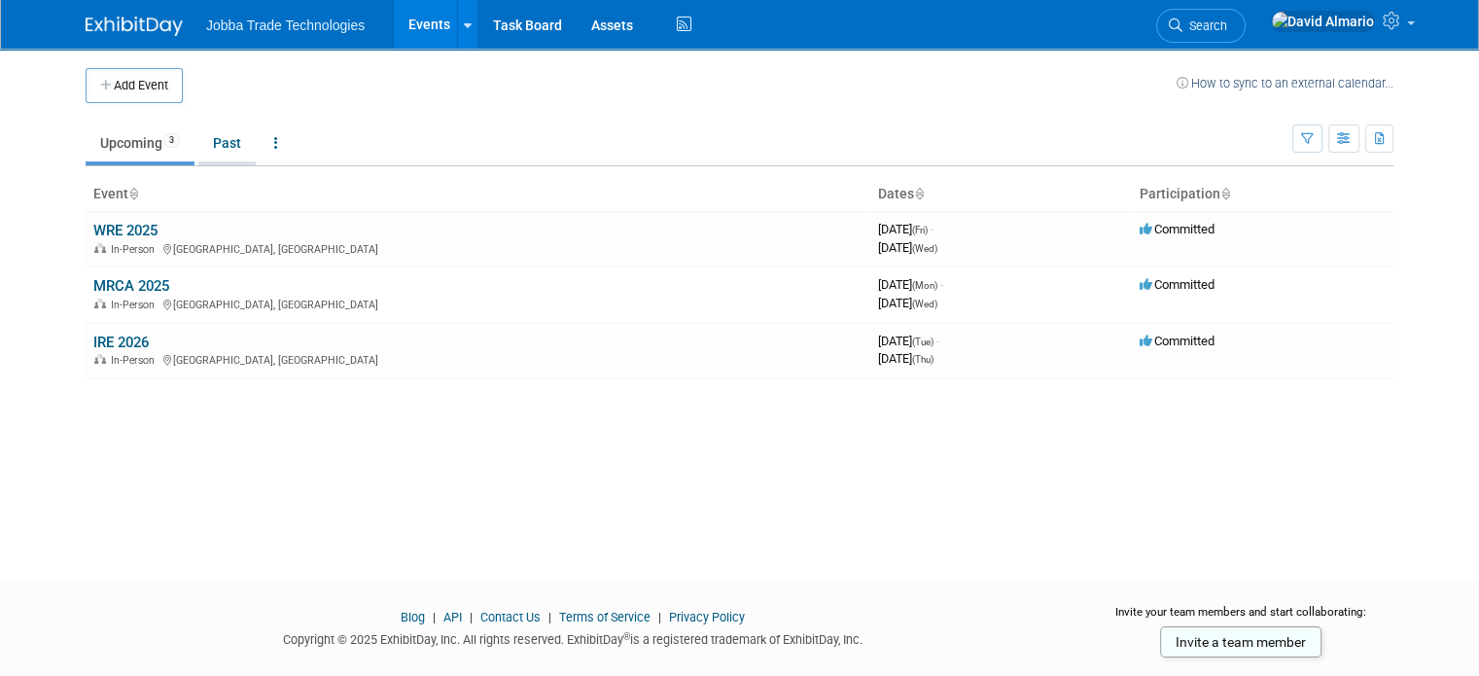
click at [199, 143] on link "Past" at bounding box center [226, 142] width 57 height 37
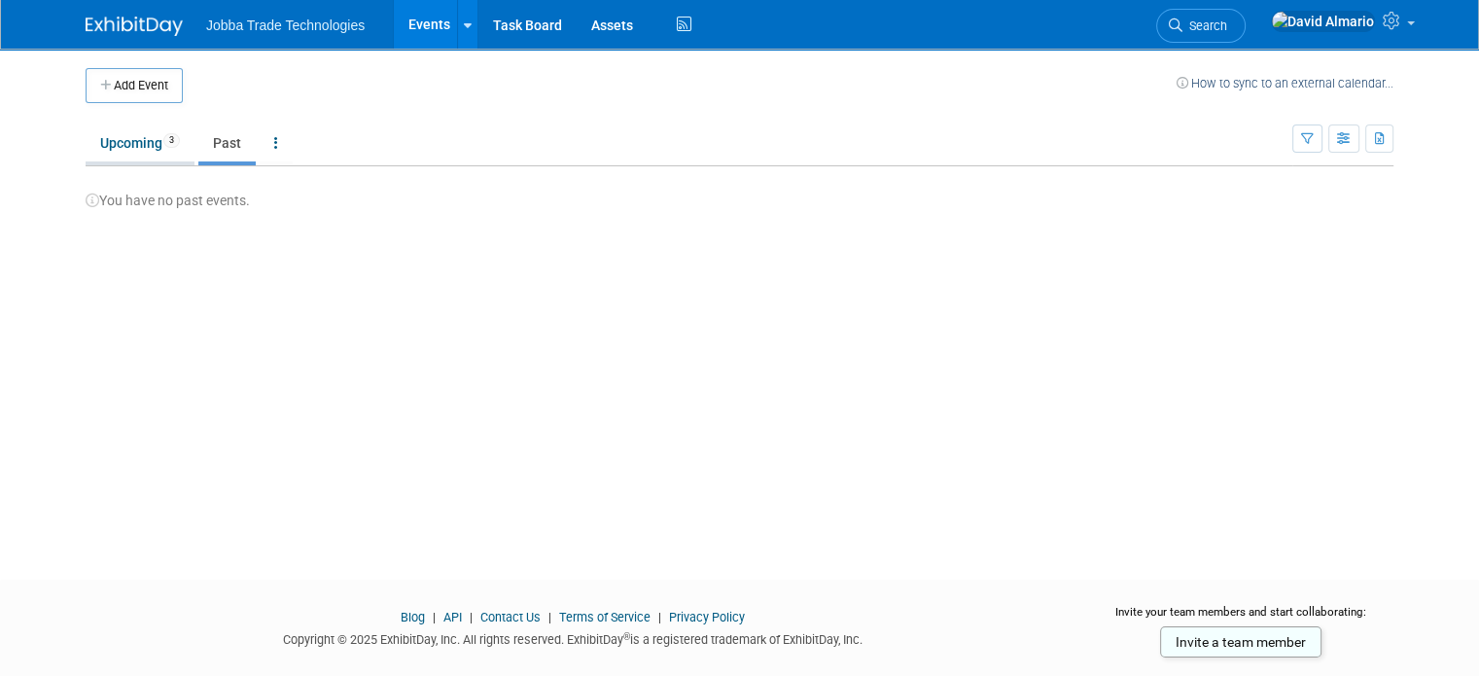
click at [91, 140] on link "Upcoming 3" at bounding box center [140, 142] width 109 height 37
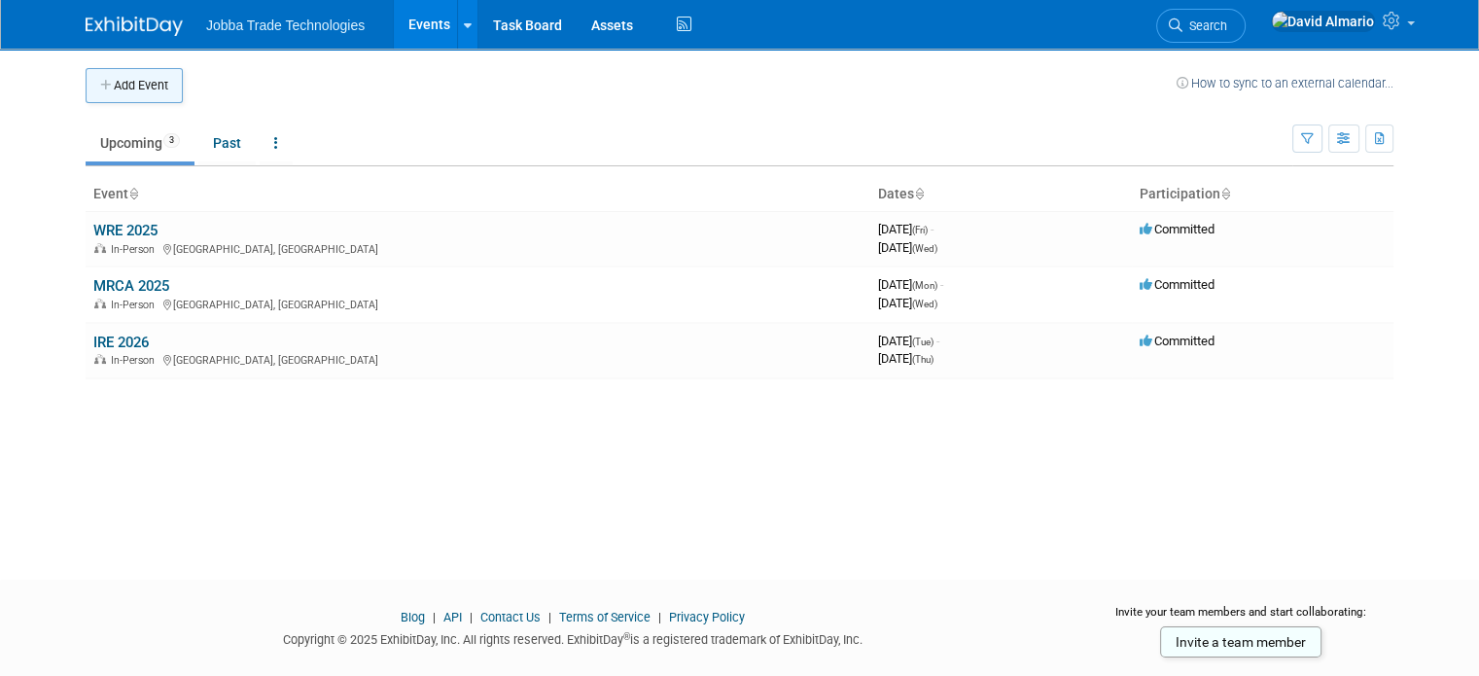
click at [143, 85] on button "Add Event" at bounding box center [134, 85] width 97 height 35
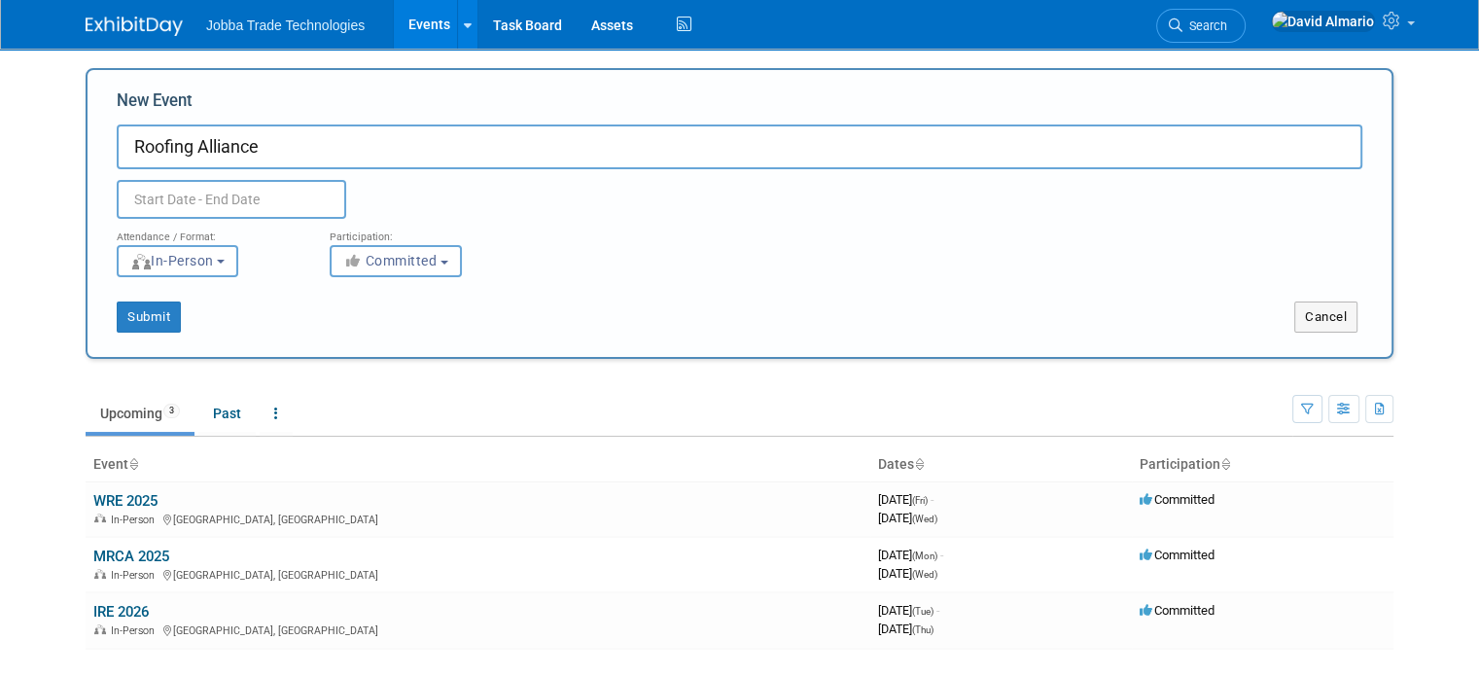
type input "Roofing Alliance"
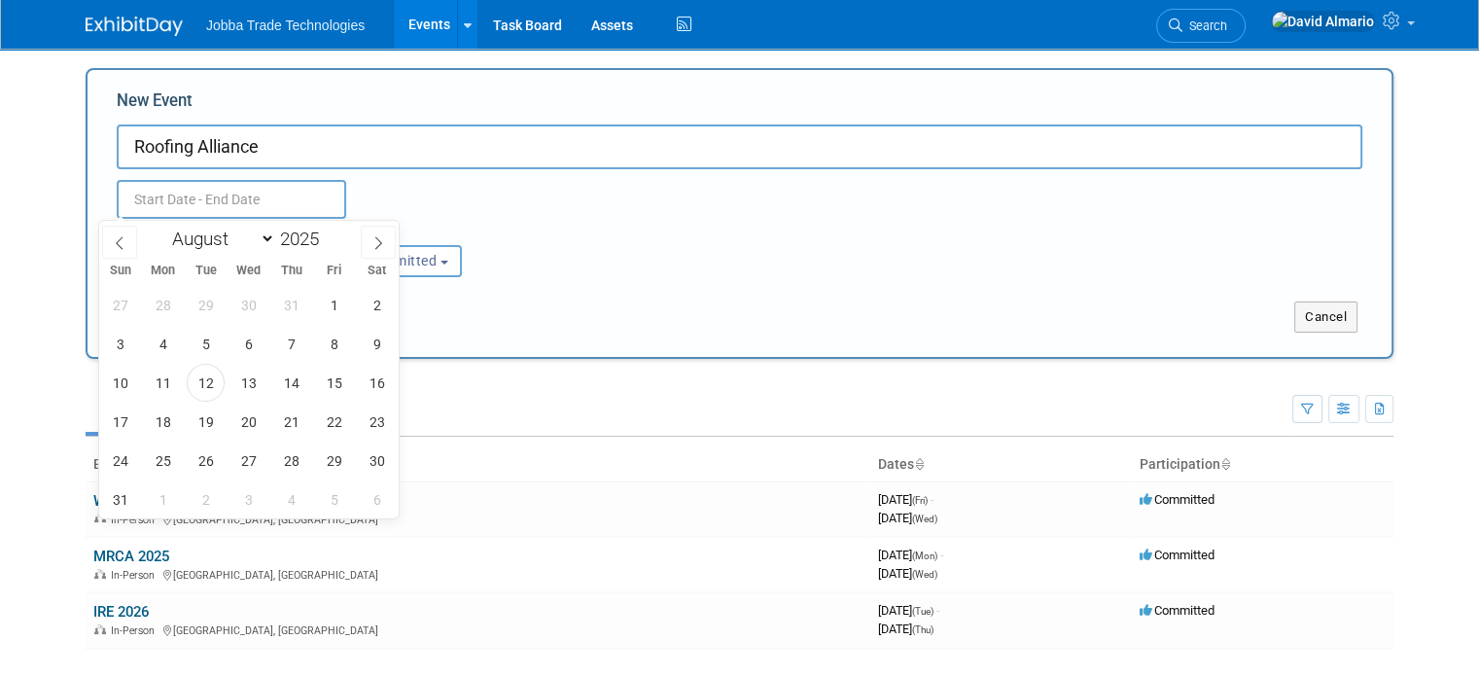
click at [117, 205] on input "text" at bounding box center [232, 199] width 230 height 39
click at [371, 244] on icon at bounding box center [378, 243] width 14 height 14
select select "9"
click at [242, 466] on span "29" at bounding box center [249, 461] width 38 height 38
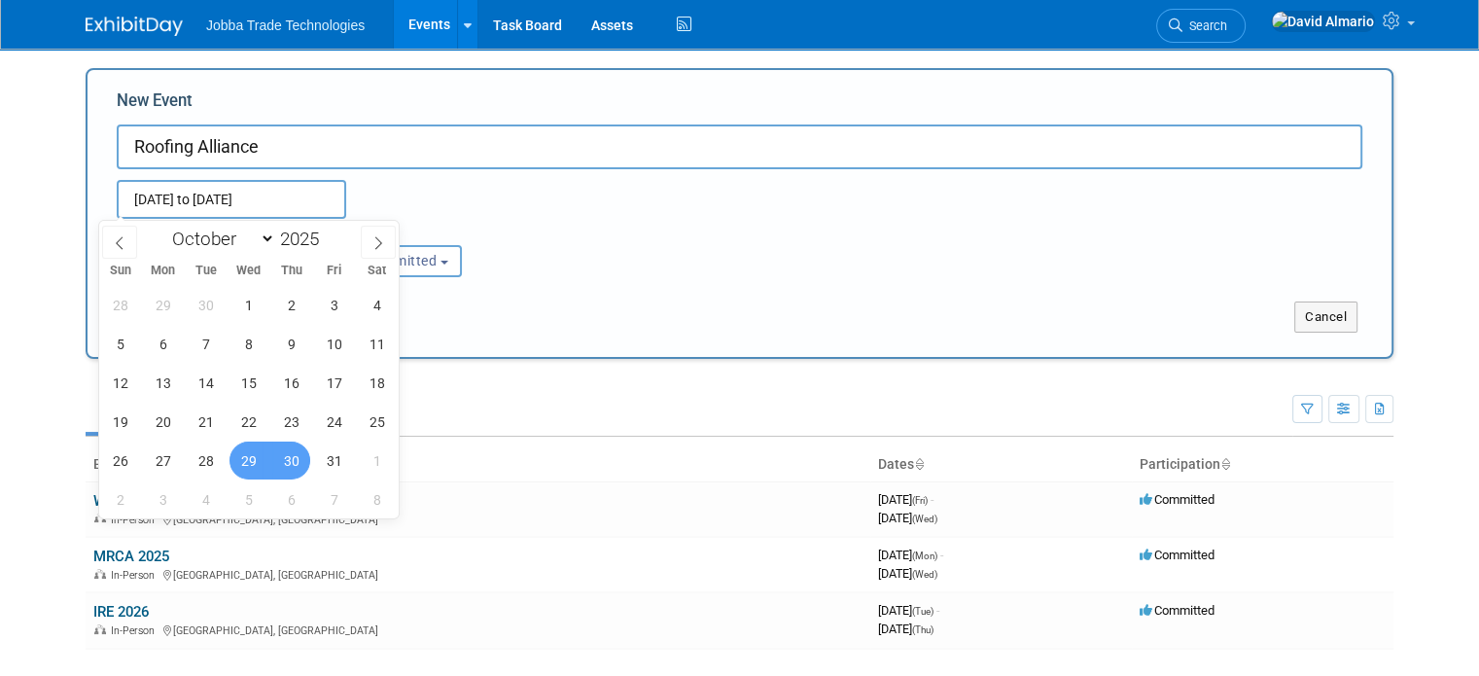
click at [280, 459] on span "30" at bounding box center [291, 461] width 38 height 38
type input "Oct 29, 2025 to Oct 30, 2025"
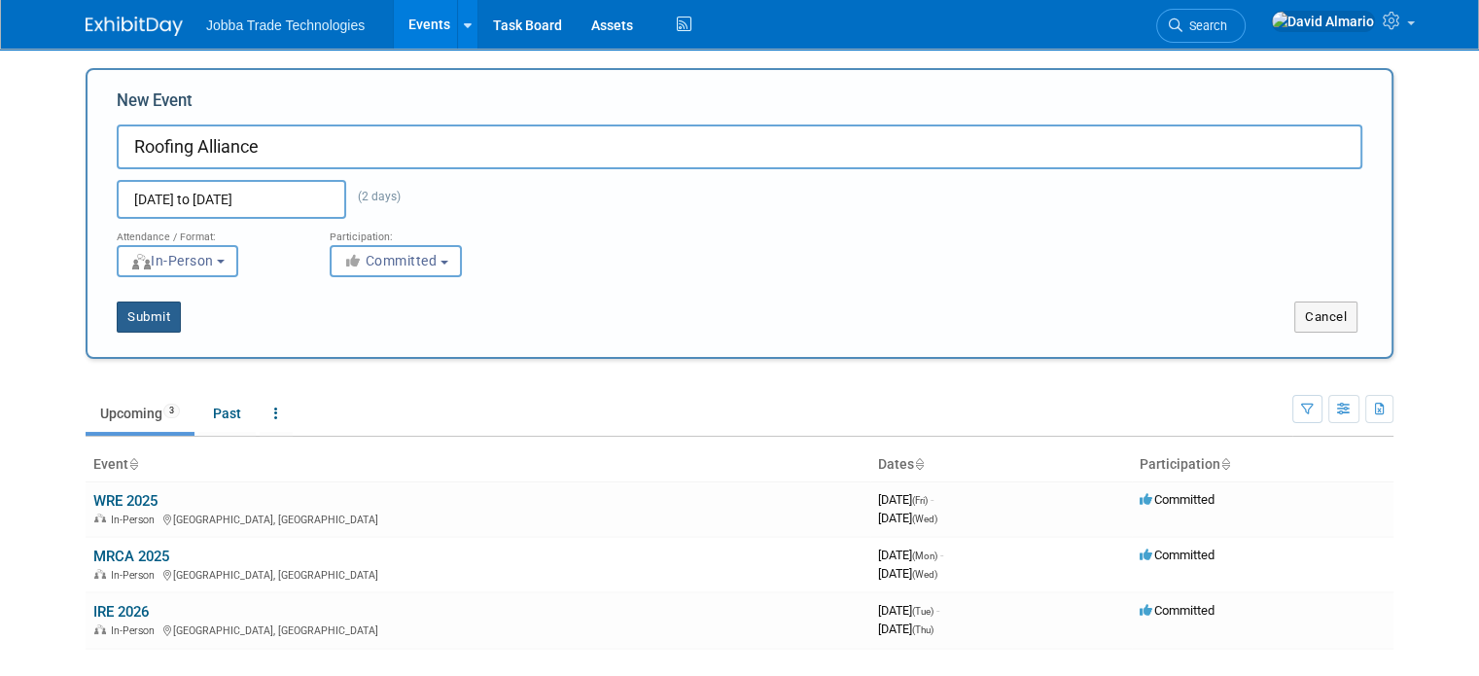
click at [127, 316] on button "Submit" at bounding box center [149, 316] width 64 height 31
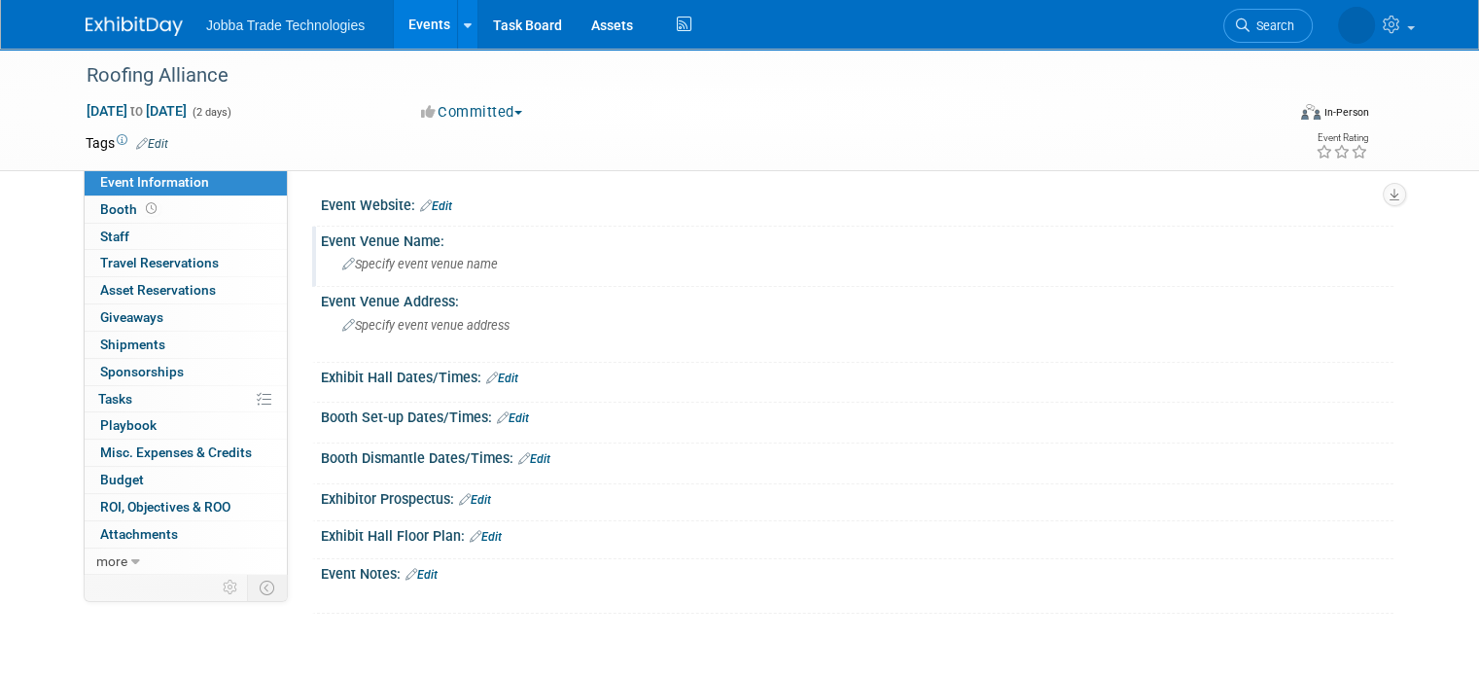
click at [442, 259] on span "Specify event venue name" at bounding box center [420, 264] width 156 height 15
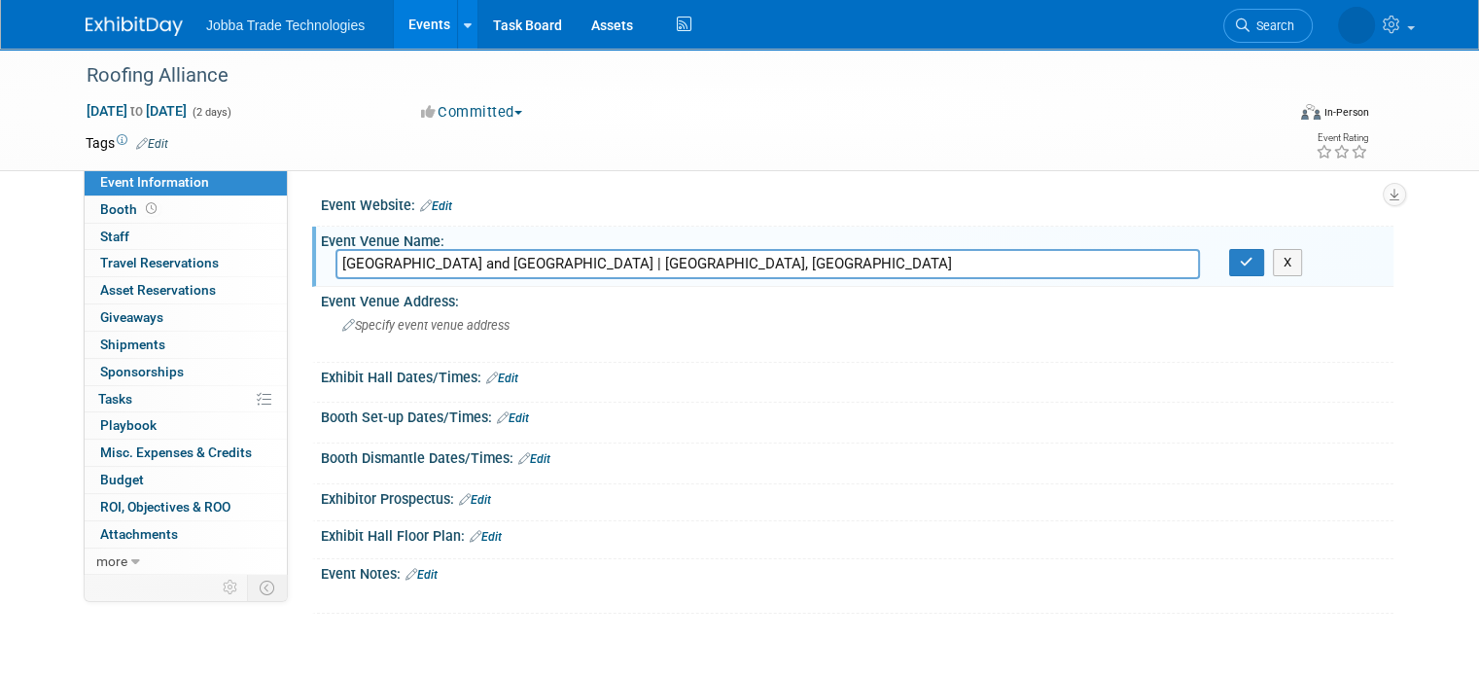
click at [443, 260] on input "[GEOGRAPHIC_DATA] and [GEOGRAPHIC_DATA] | [GEOGRAPHIC_DATA], [GEOGRAPHIC_DATA]" at bounding box center [768, 264] width 865 height 30
drag, startPoint x: 704, startPoint y: 276, endPoint x: 758, endPoint y: 276, distance: 53.5
click at [758, 276] on input "[GEOGRAPHIC_DATA] and [GEOGRAPHIC_DATA] | [GEOGRAPHIC_DATA], [GEOGRAPHIC_DATA]" at bounding box center [768, 264] width 865 height 30
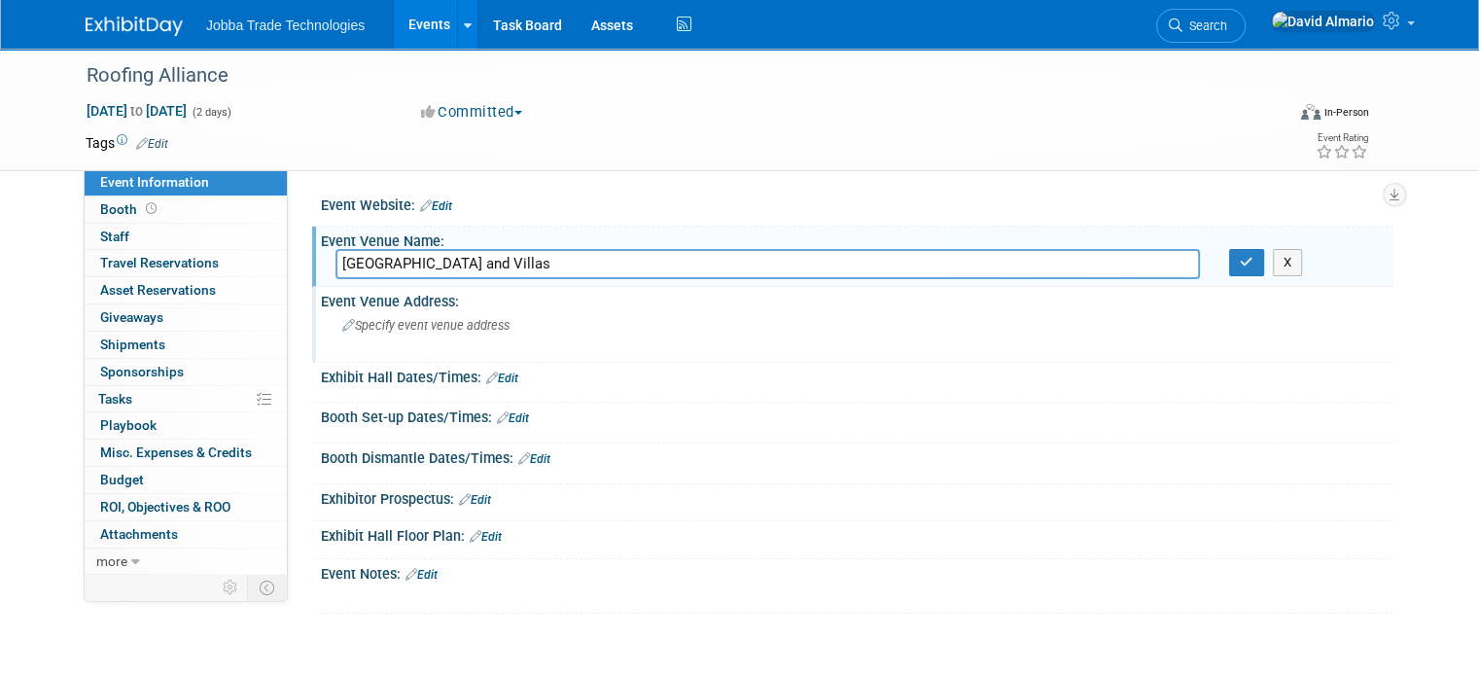
type input "[GEOGRAPHIC_DATA] and Villas"
click at [506, 322] on div "Specify event venue address" at bounding box center [545, 332] width 418 height 45
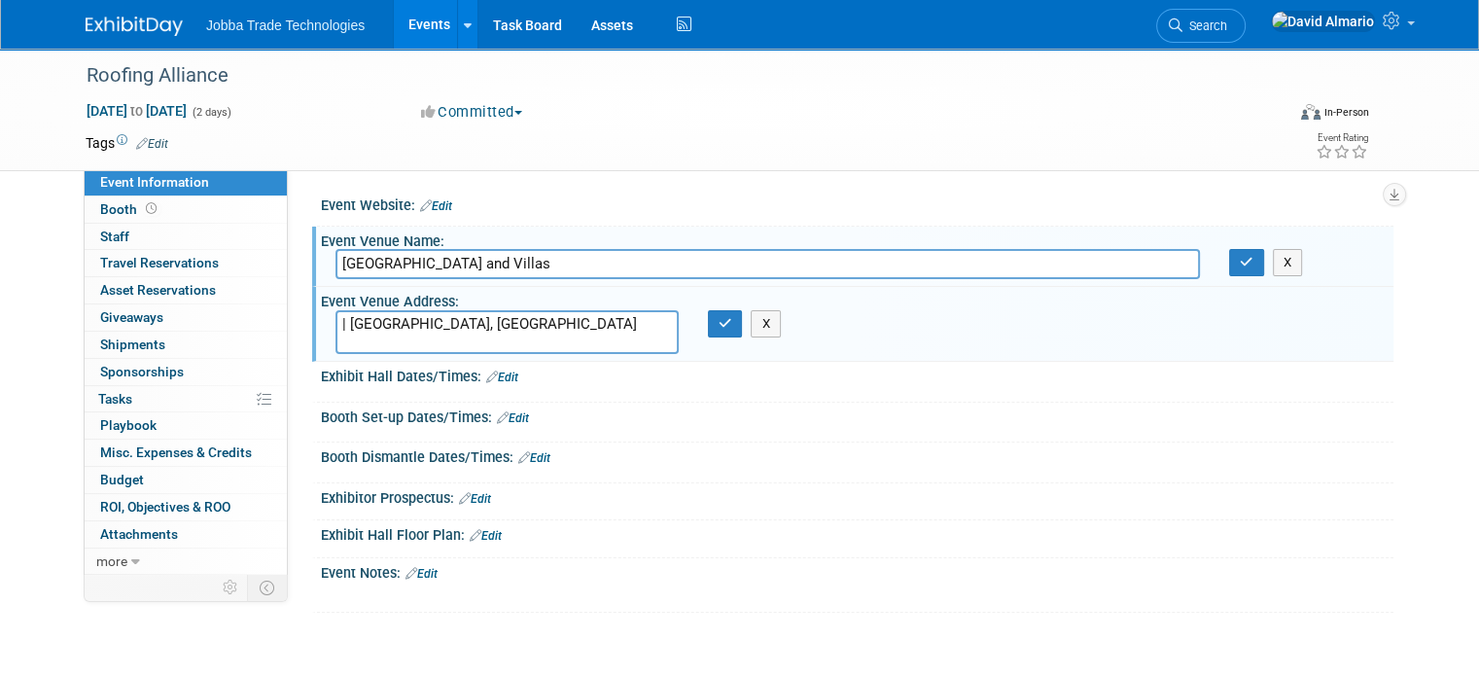
drag, startPoint x: 432, startPoint y: 322, endPoint x: 385, endPoint y: 322, distance: 46.7
click at [401, 322] on textarea "| [GEOGRAPHIC_DATA], [GEOGRAPHIC_DATA]" at bounding box center [507, 332] width 343 height 44
click at [338, 314] on textarea "| Scottsdale, AZ" at bounding box center [507, 332] width 343 height 44
type textarea "Scottsdale, AZ"
click at [712, 332] on button "button" at bounding box center [725, 323] width 35 height 27
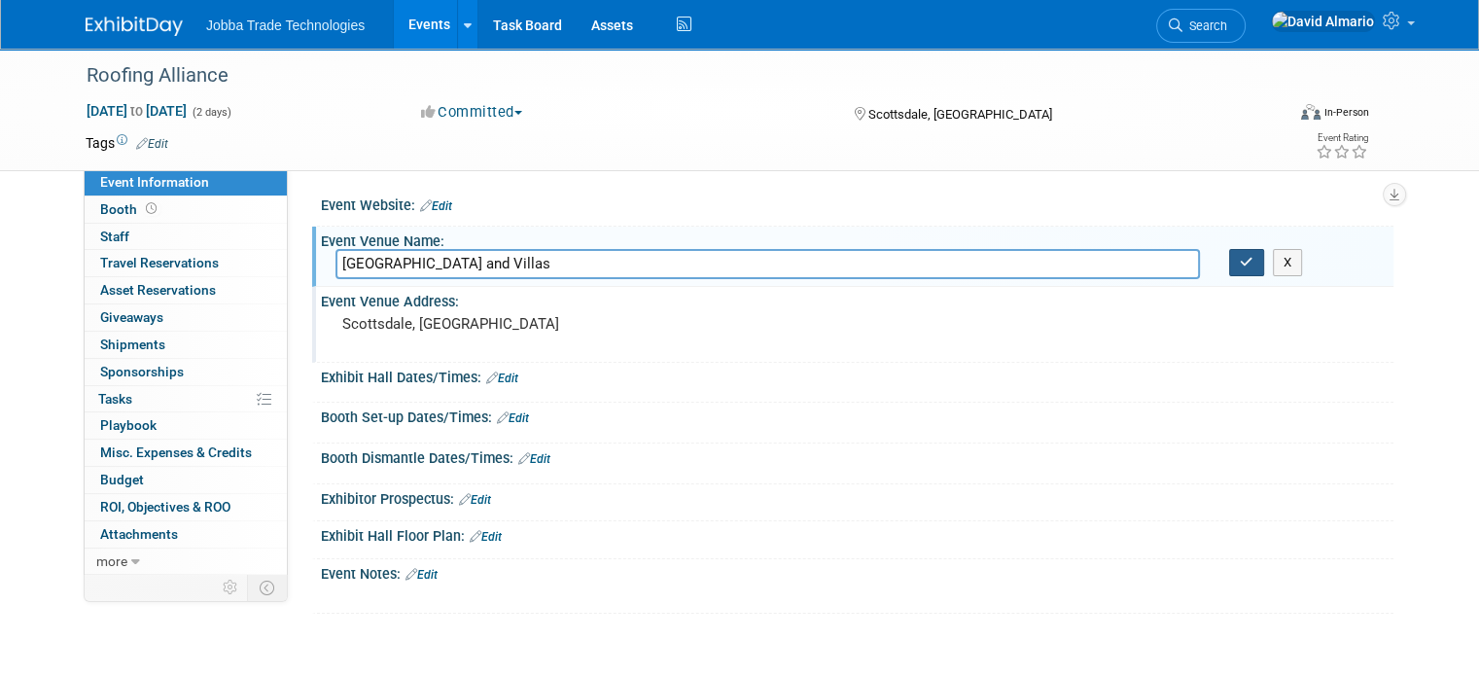
click at [1254, 258] on icon "button" at bounding box center [1247, 262] width 14 height 13
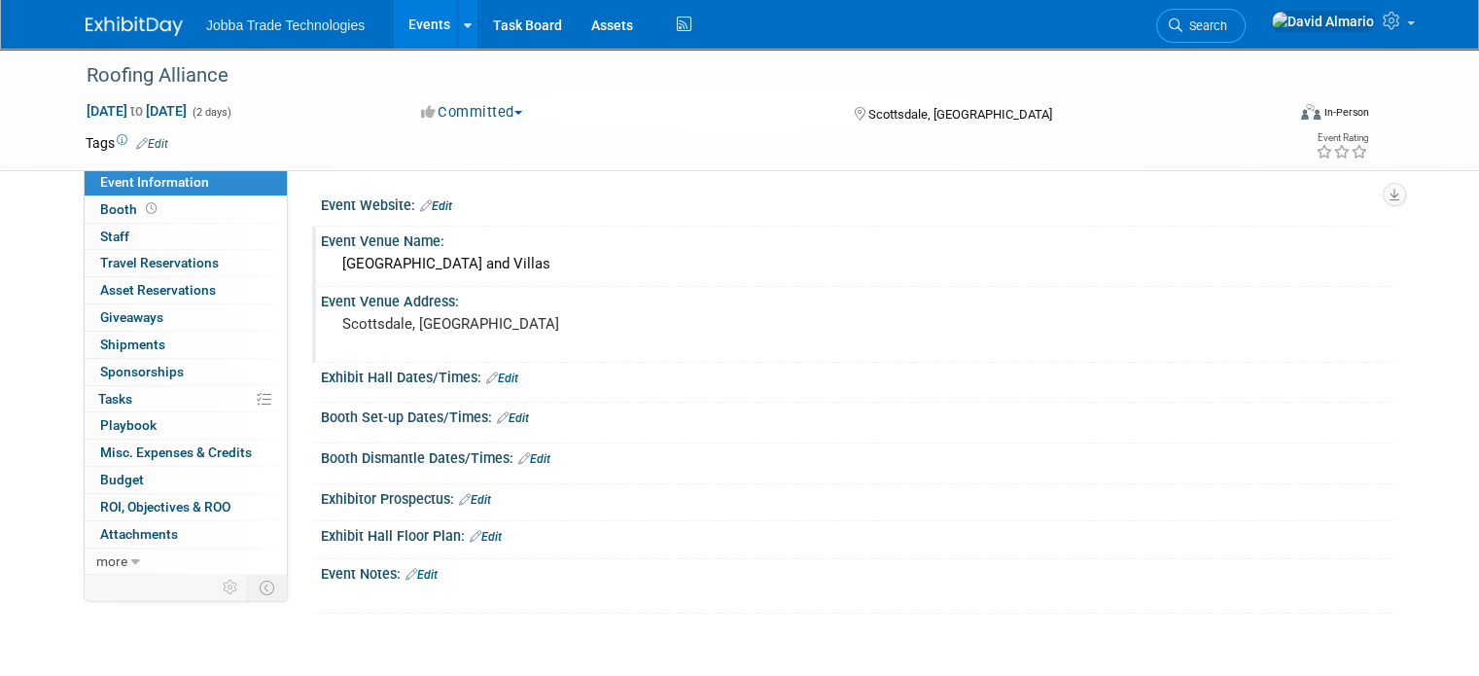
click at [428, 199] on link "Edit" at bounding box center [436, 206] width 32 height 14
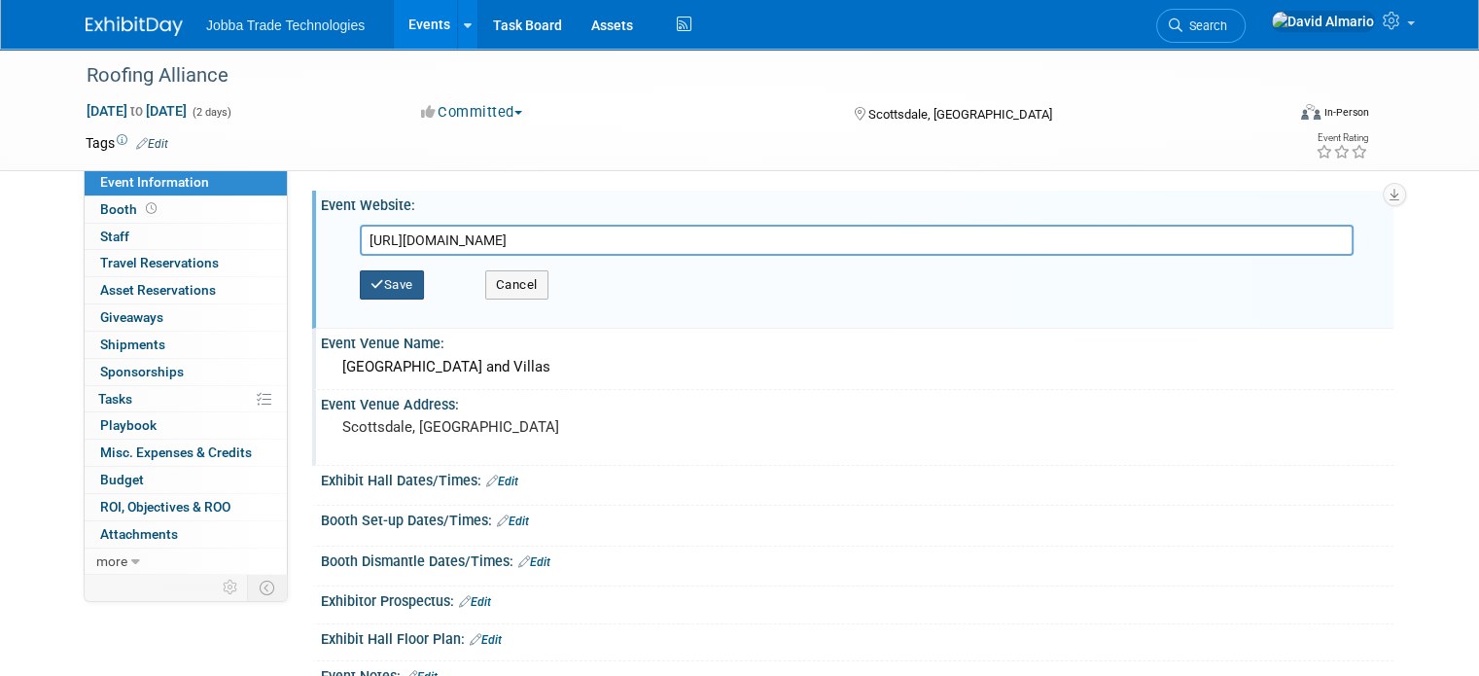
type input "https://roofingalliance.net/Events"
click at [385, 285] on button "Save" at bounding box center [392, 284] width 64 height 29
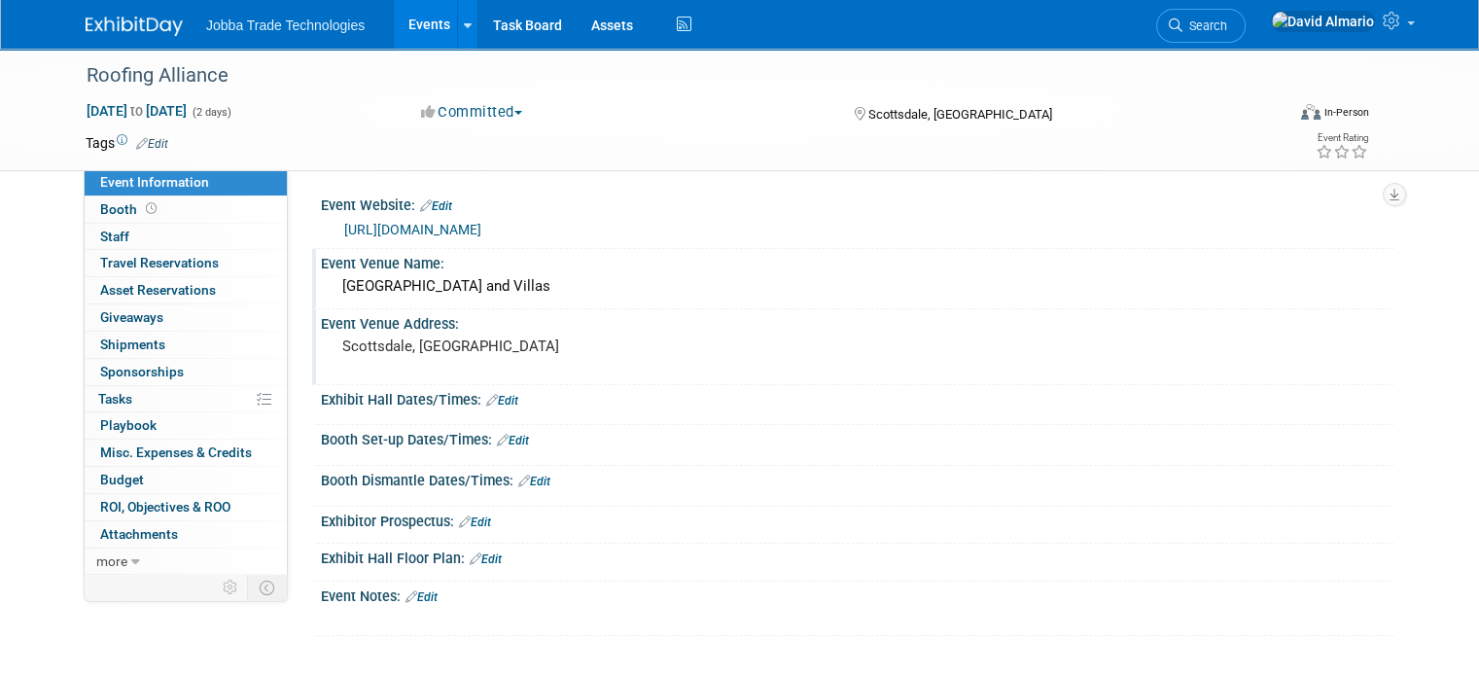
click at [402, 24] on link "Events" at bounding box center [429, 24] width 71 height 49
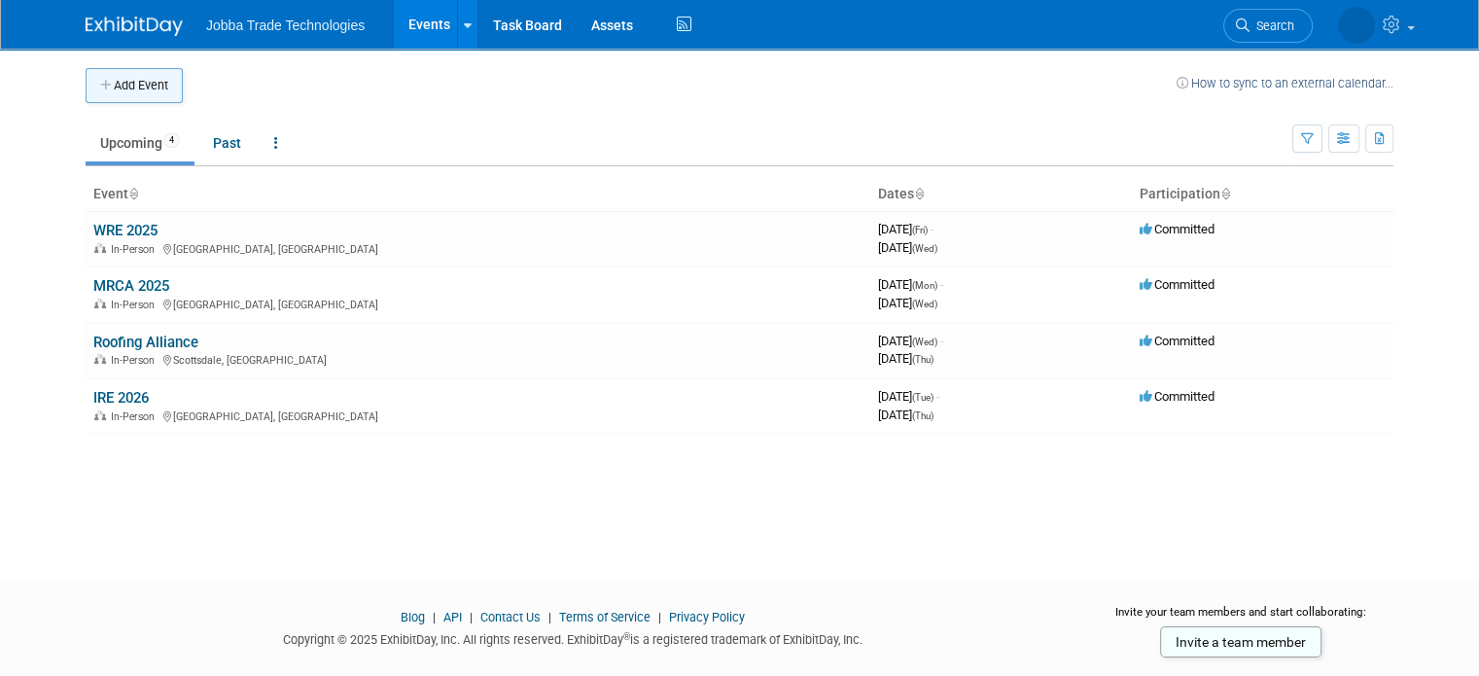
click at [123, 89] on button "Add Event" at bounding box center [134, 85] width 97 height 35
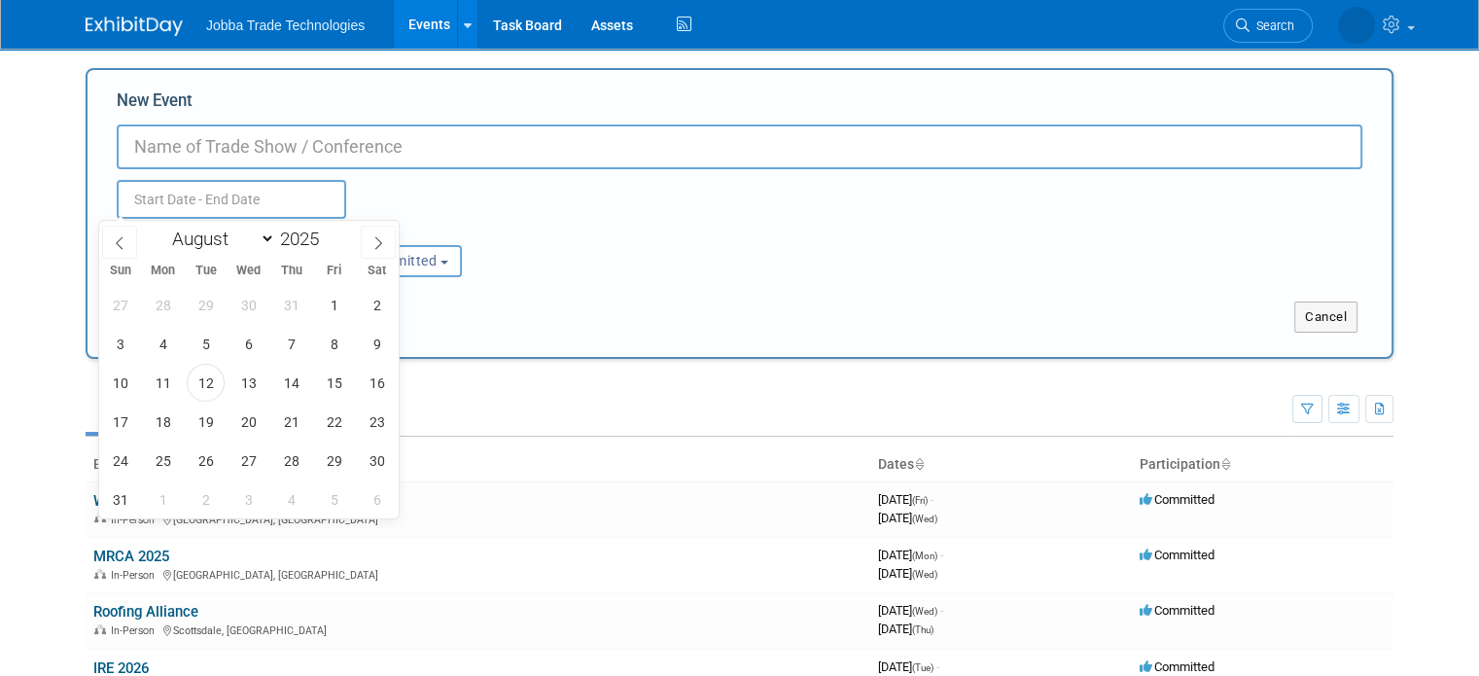
click at [224, 186] on input "text" at bounding box center [232, 199] width 230 height 39
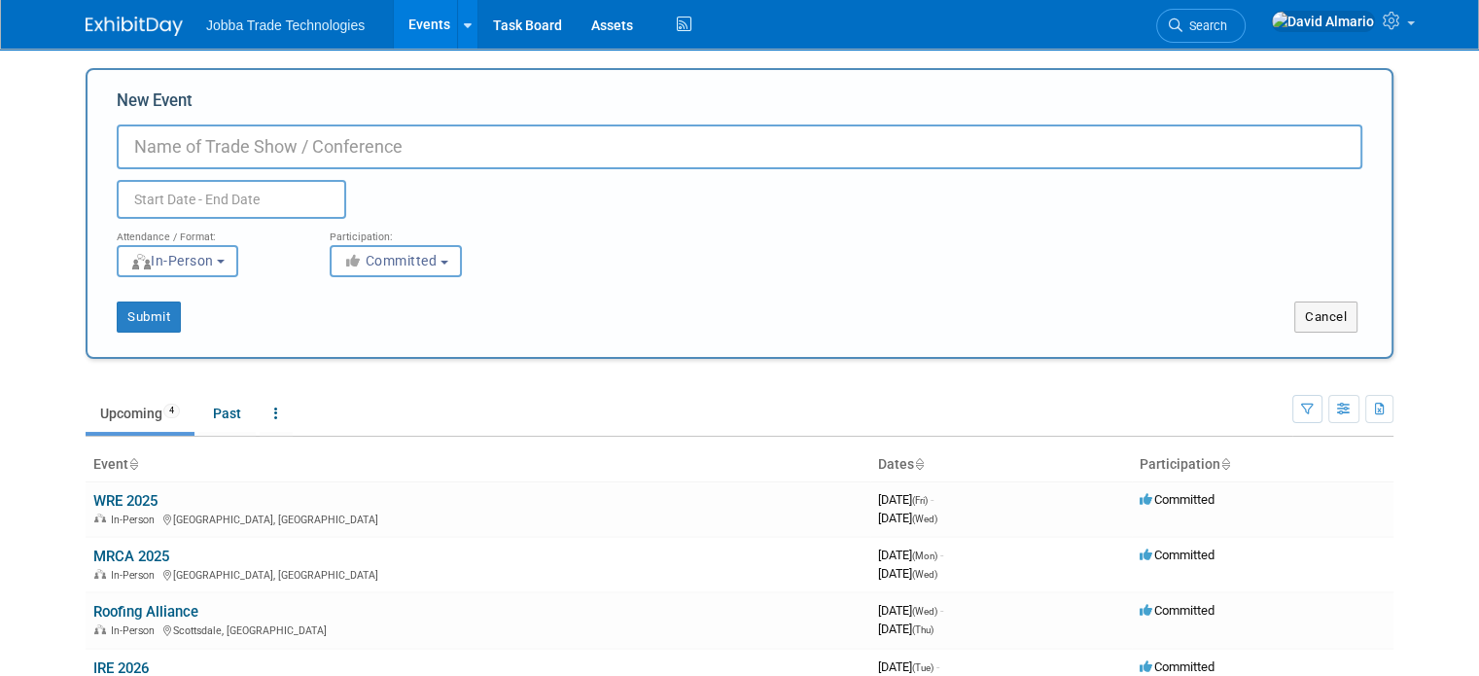
click at [522, 140] on input "New Event" at bounding box center [740, 146] width 1246 height 45
paste input "FRSA's 104th Annual Convention and the [US_STATE] Roofing & Sheet Metal Expo"
type input "FRSA's 104th Annual Convention and the [US_STATE] Roofing & Sheet Metal Expo"
click at [212, 203] on input "text" at bounding box center [232, 199] width 230 height 39
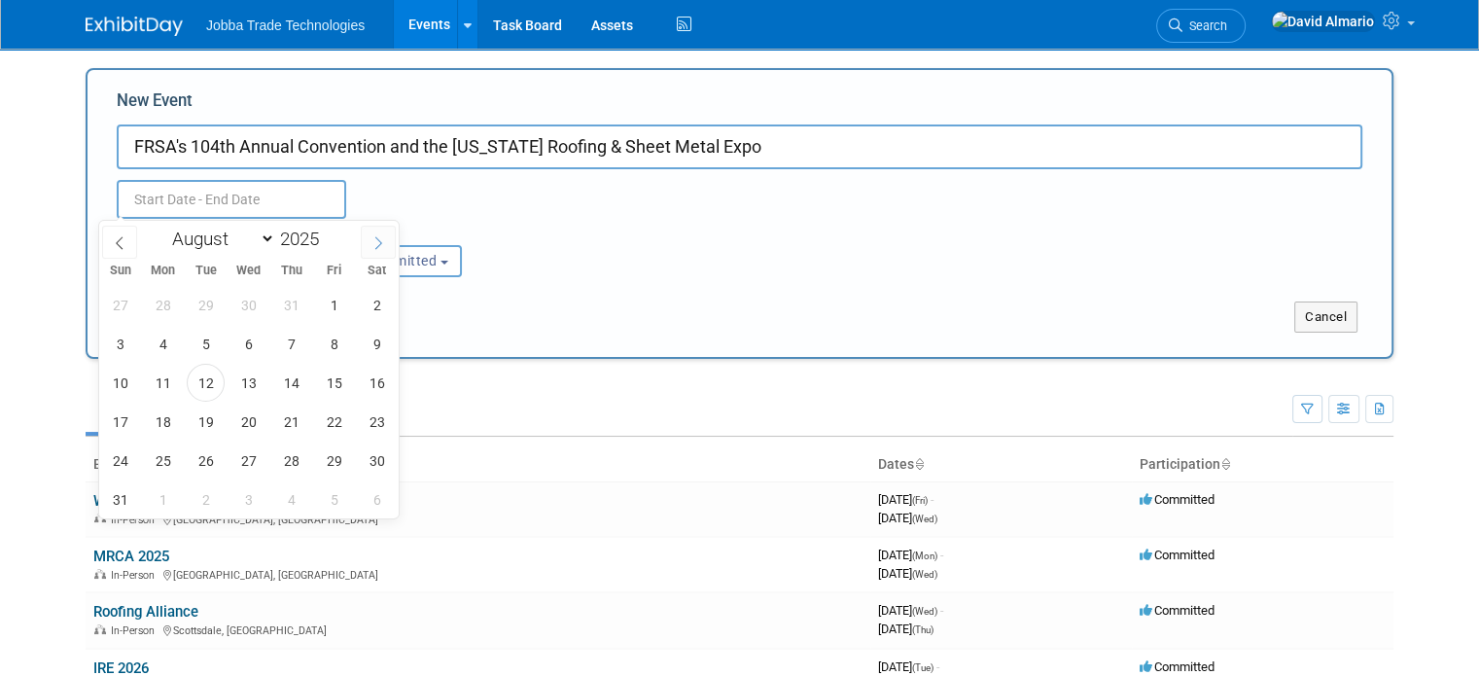
click at [369, 240] on span at bounding box center [378, 242] width 35 height 33
click at [369, 239] on span at bounding box center [378, 242] width 35 height 33
select select "11"
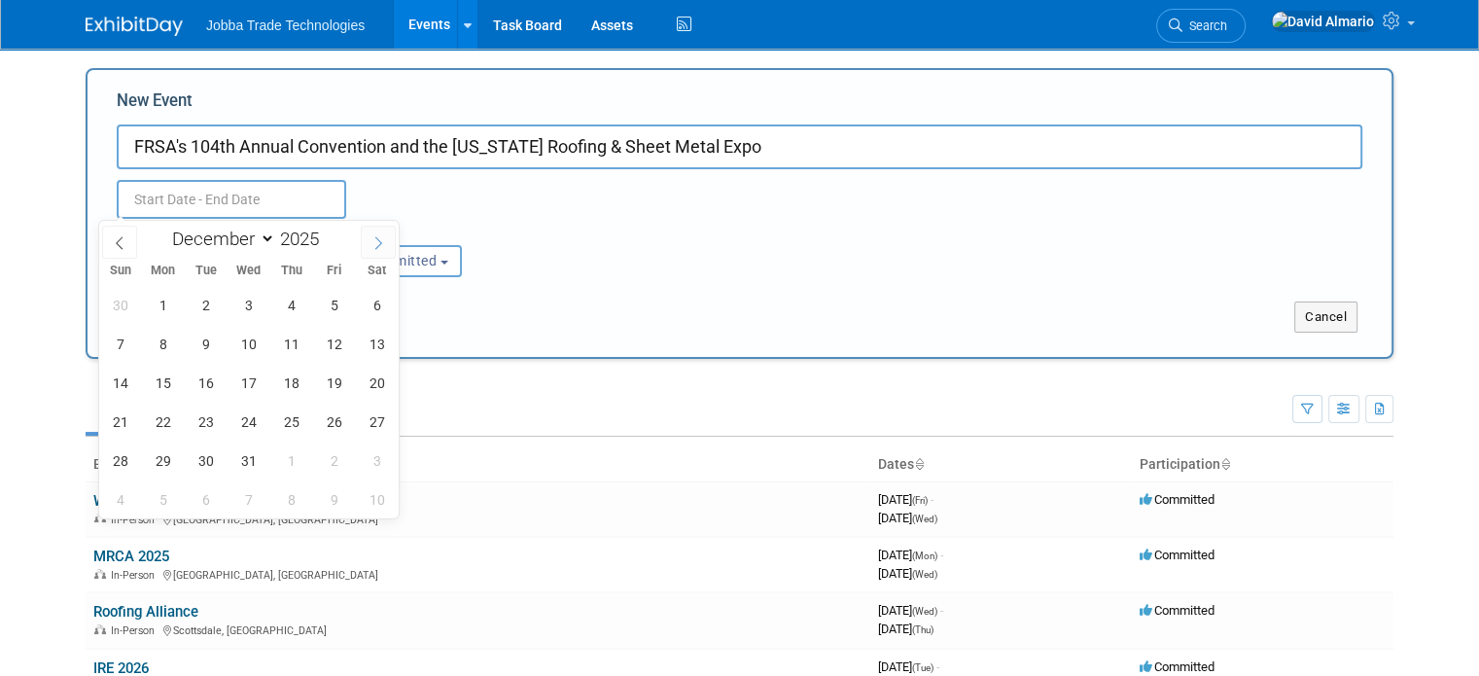
click at [369, 239] on span at bounding box center [378, 242] width 35 height 33
type input "2026"
click at [369, 239] on span at bounding box center [378, 242] width 35 height 33
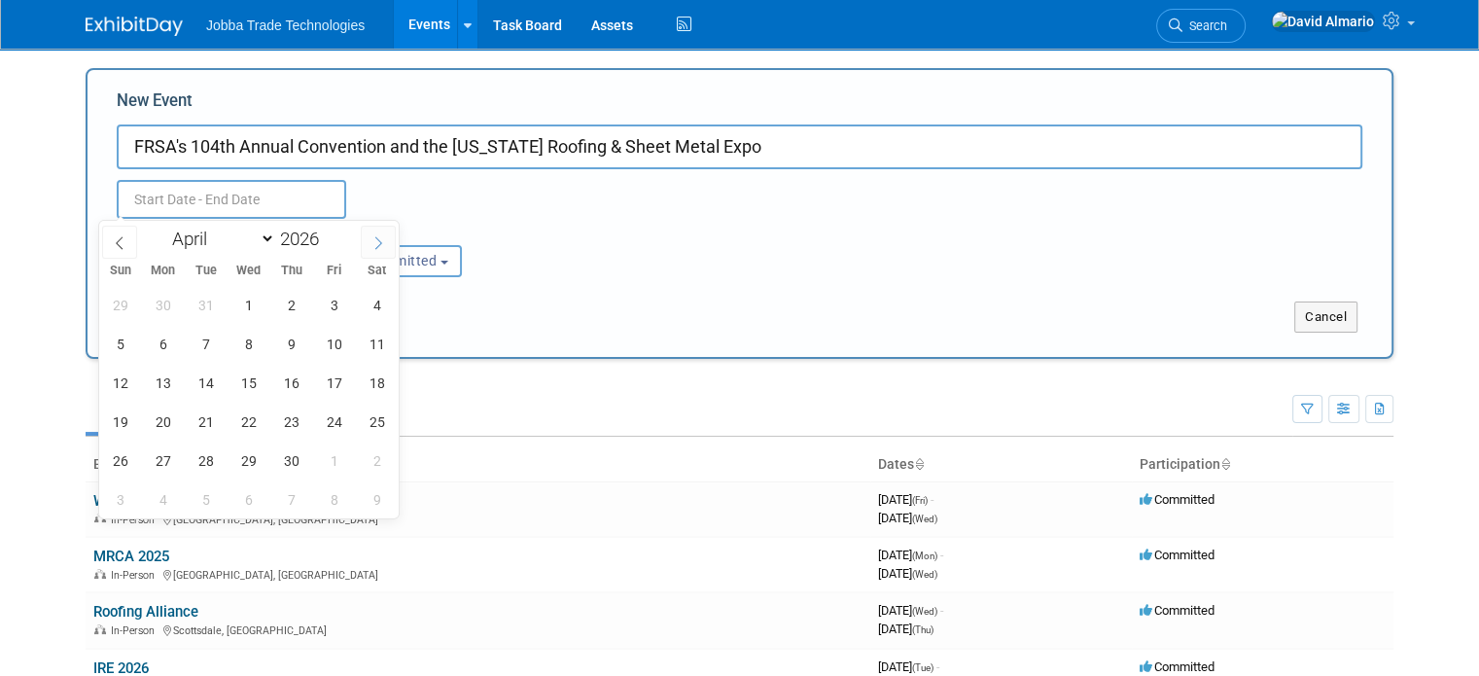
click at [369, 239] on span at bounding box center [378, 242] width 35 height 33
click at [121, 242] on icon at bounding box center [120, 243] width 14 height 14
select select "5"
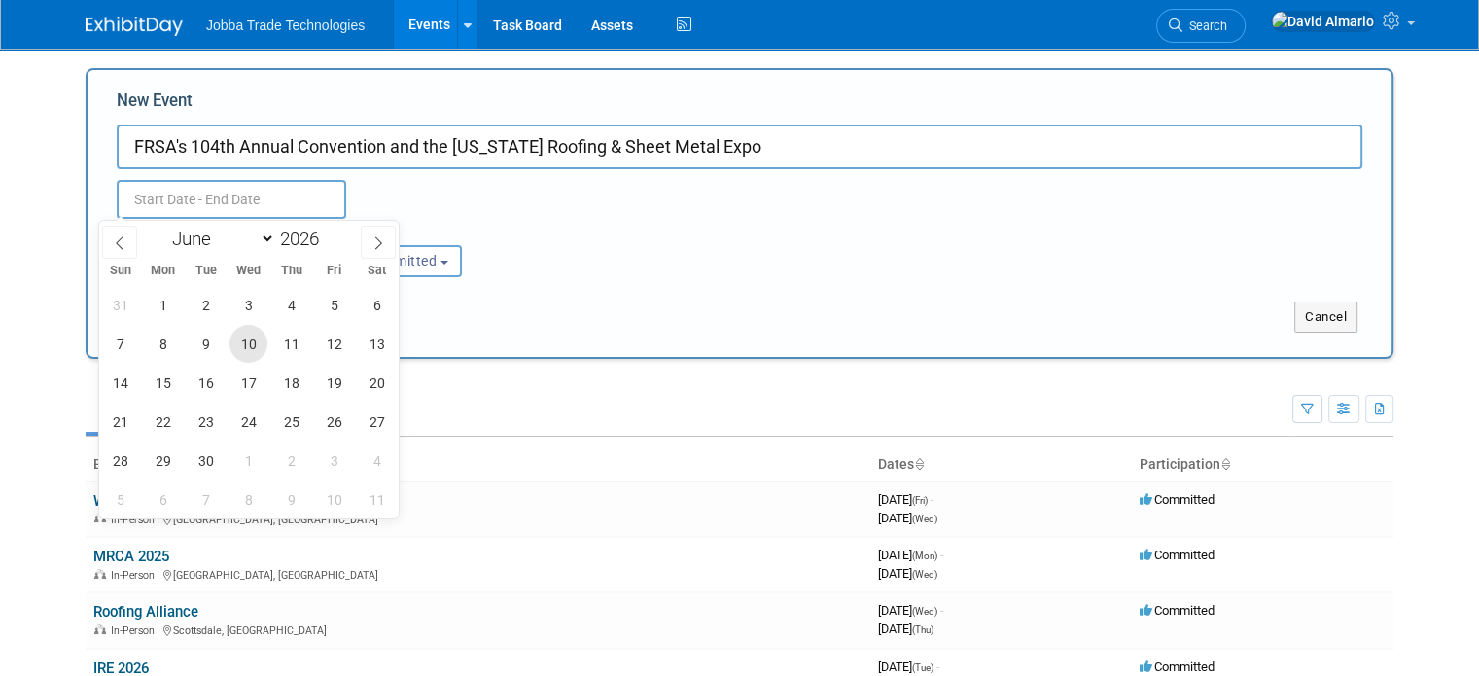
click at [257, 346] on span "10" at bounding box center [249, 344] width 38 height 38
click at [320, 344] on span "12" at bounding box center [334, 344] width 38 height 38
type input "[DATE] to [DATE]"
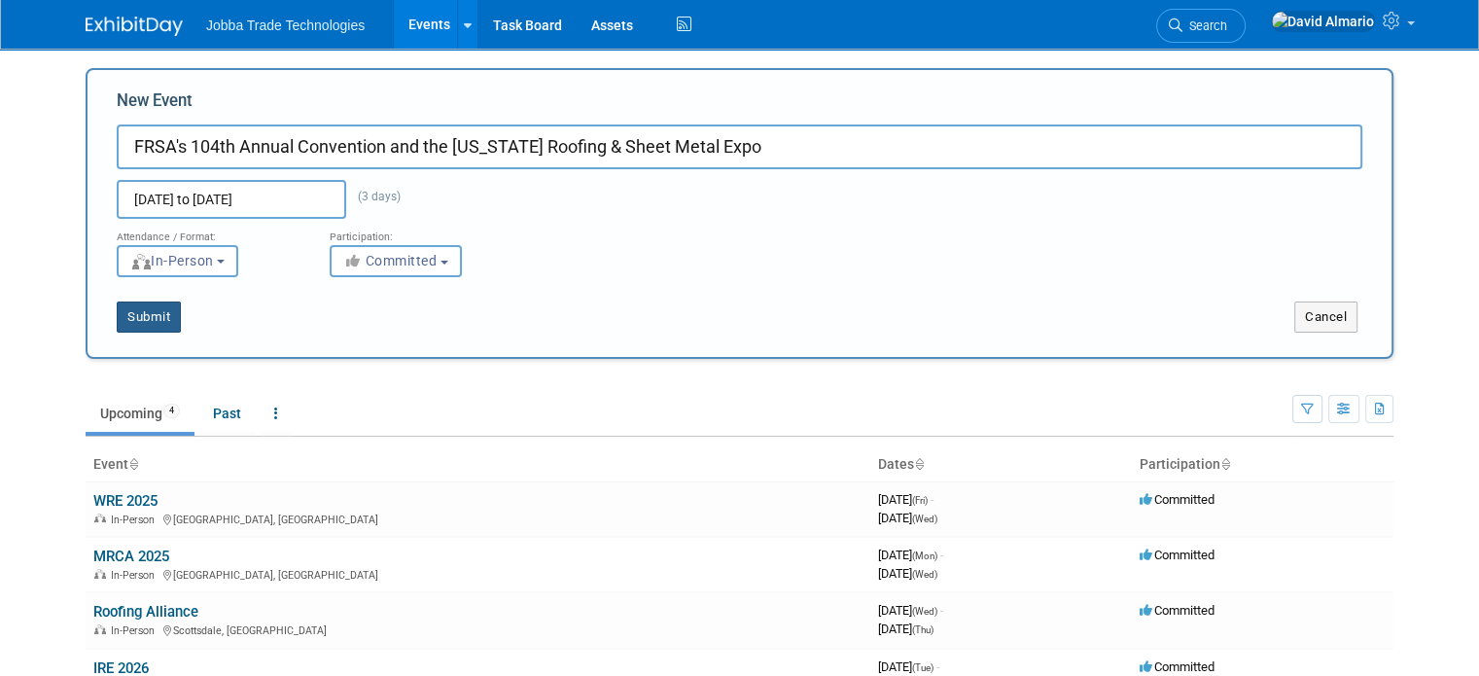
click at [136, 314] on button "Submit" at bounding box center [149, 316] width 64 height 31
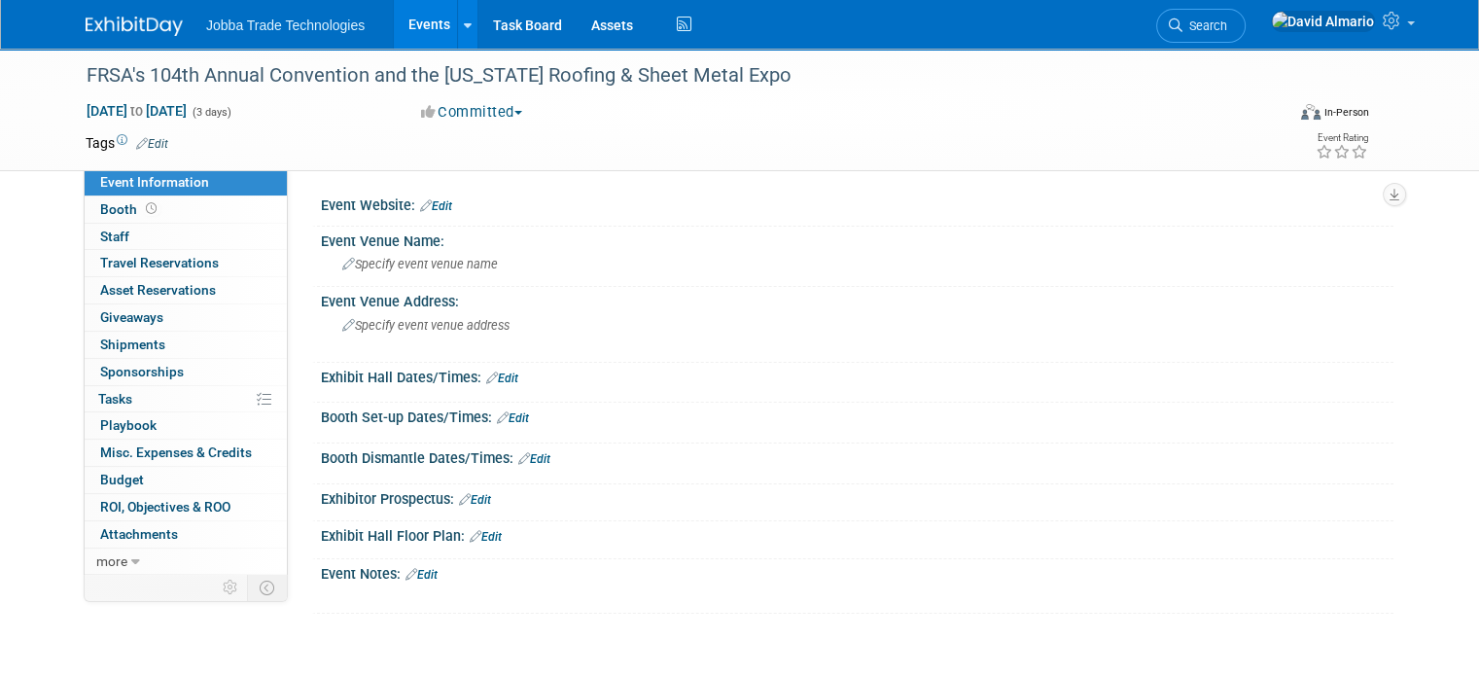
click at [424, 201] on link "Edit" at bounding box center [436, 206] width 32 height 14
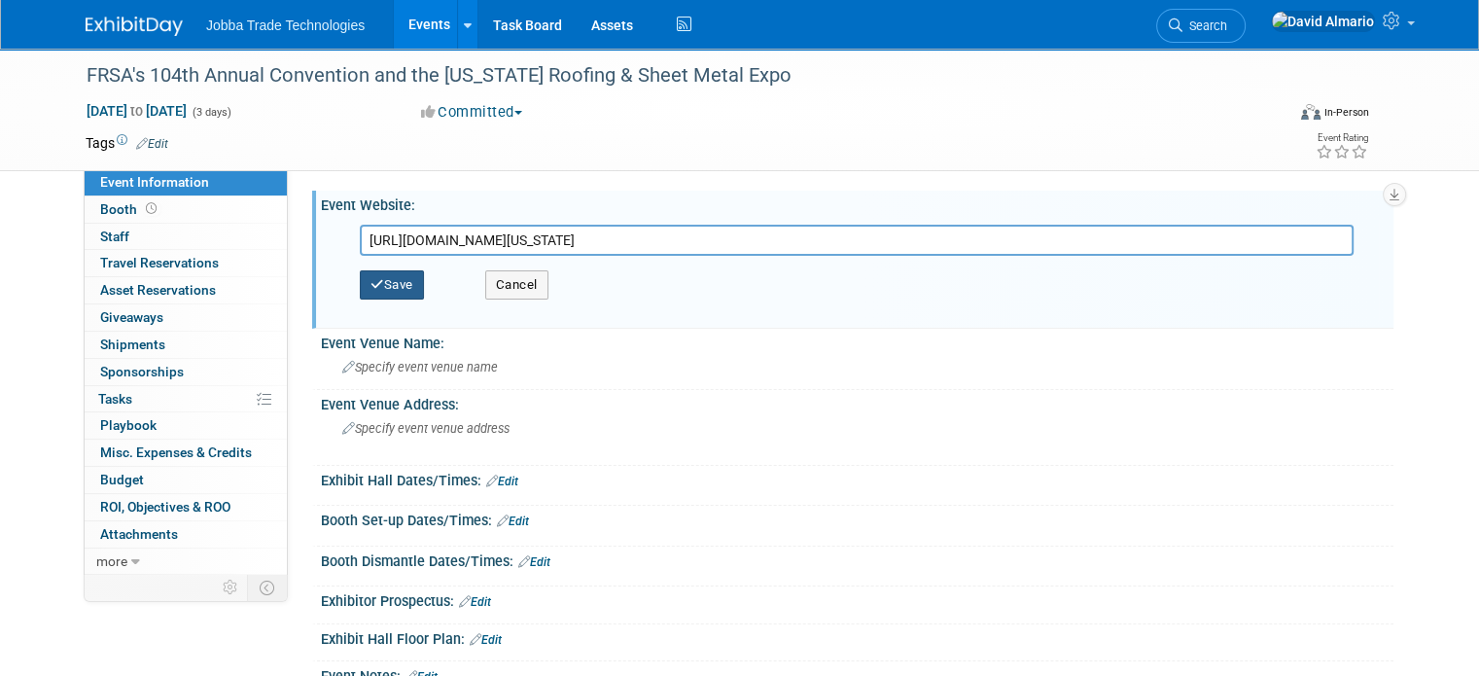
type input "[URL][DOMAIN_NAME][US_STATE]"
click at [371, 287] on button "Save" at bounding box center [392, 284] width 64 height 29
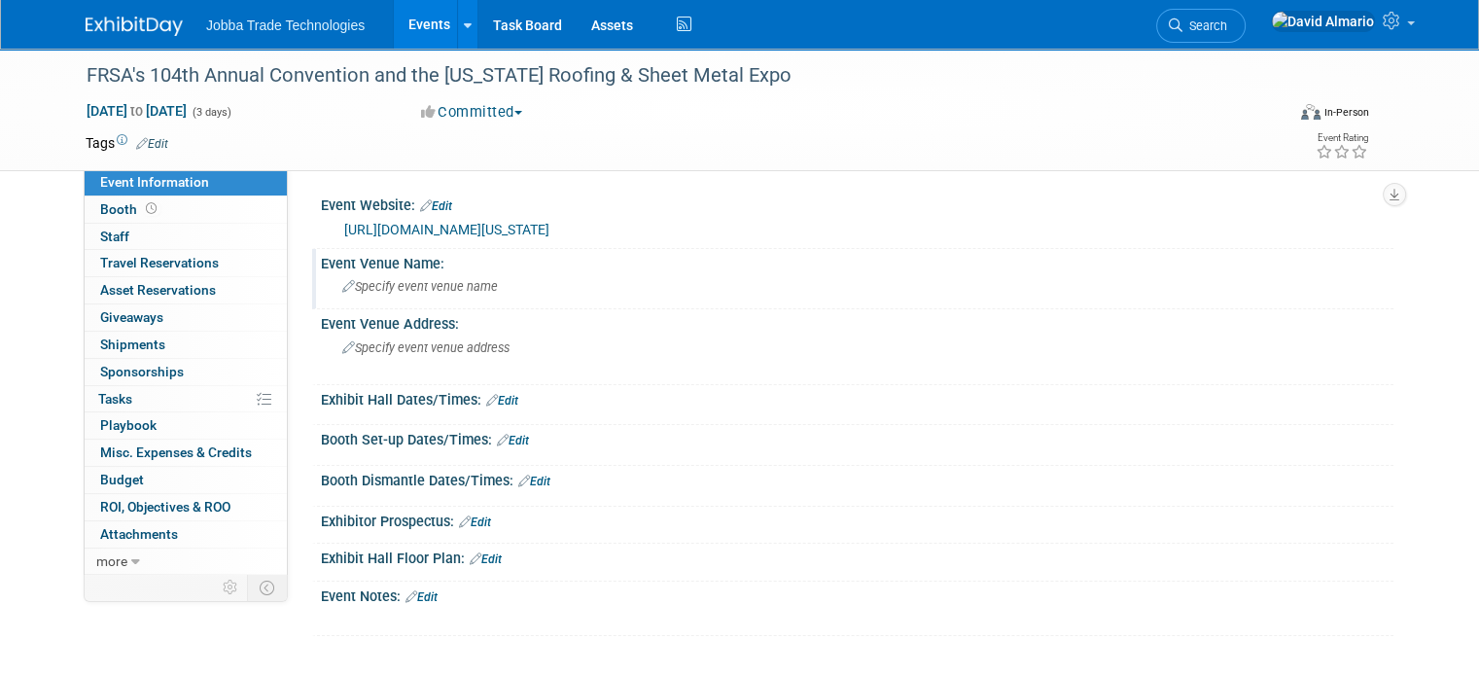
click at [426, 287] on span "Specify event venue name" at bounding box center [420, 286] width 156 height 15
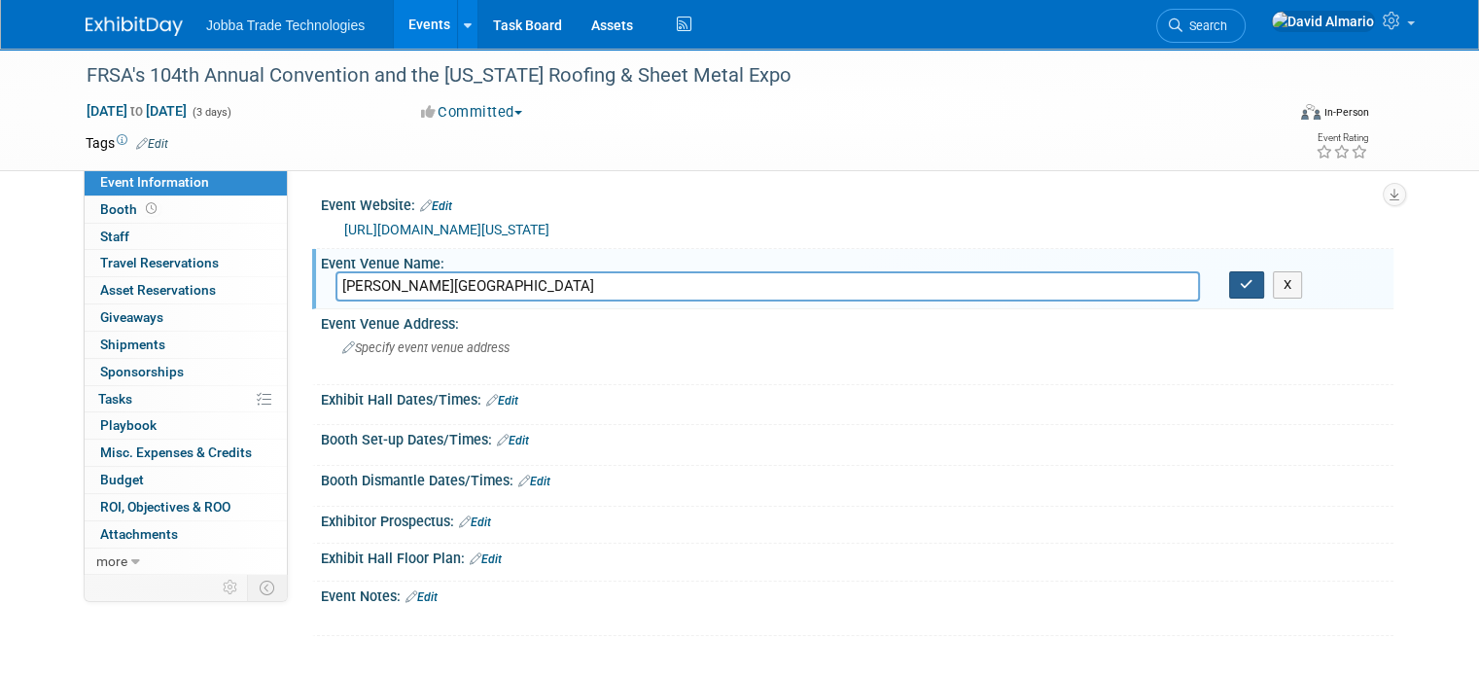
type input "Gaylord Palms Resort & Convention Center"
click at [1253, 278] on icon "button" at bounding box center [1247, 284] width 14 height 13
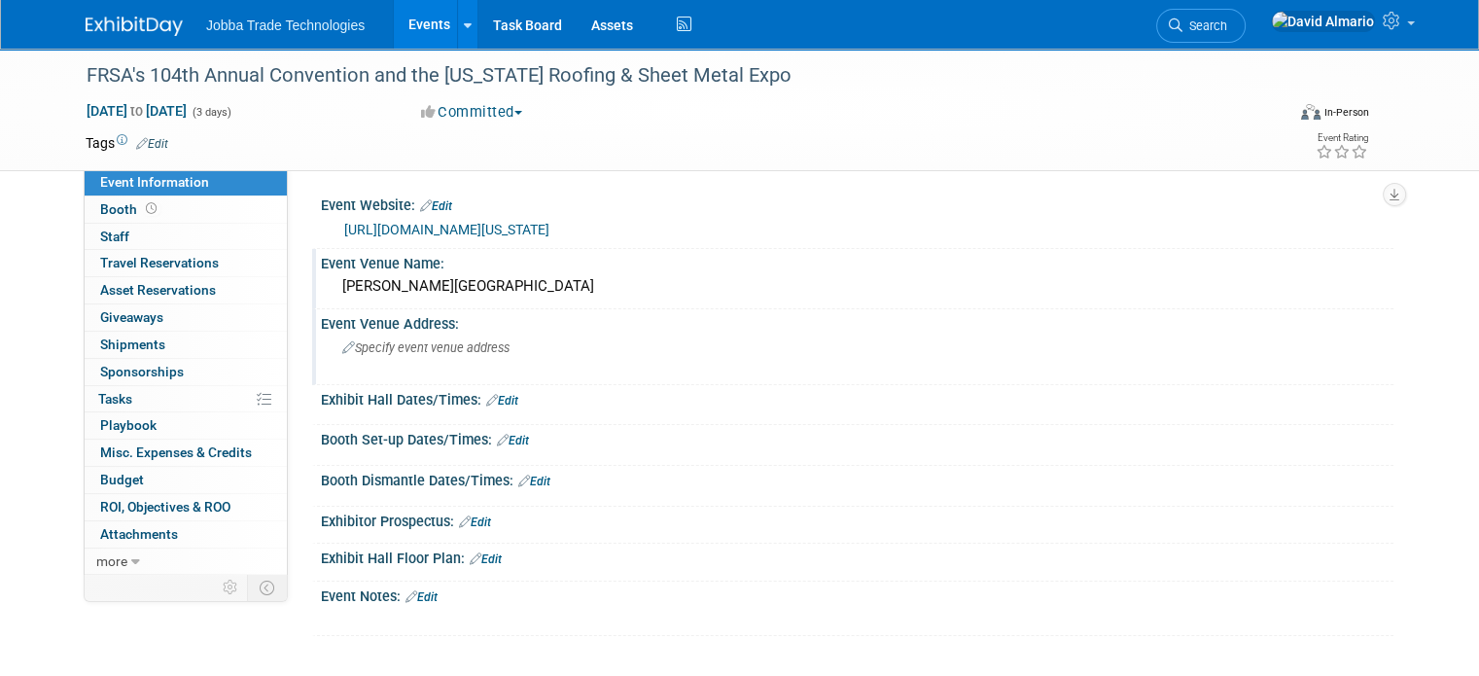
click at [386, 347] on span "Specify event venue address" at bounding box center [425, 347] width 167 height 15
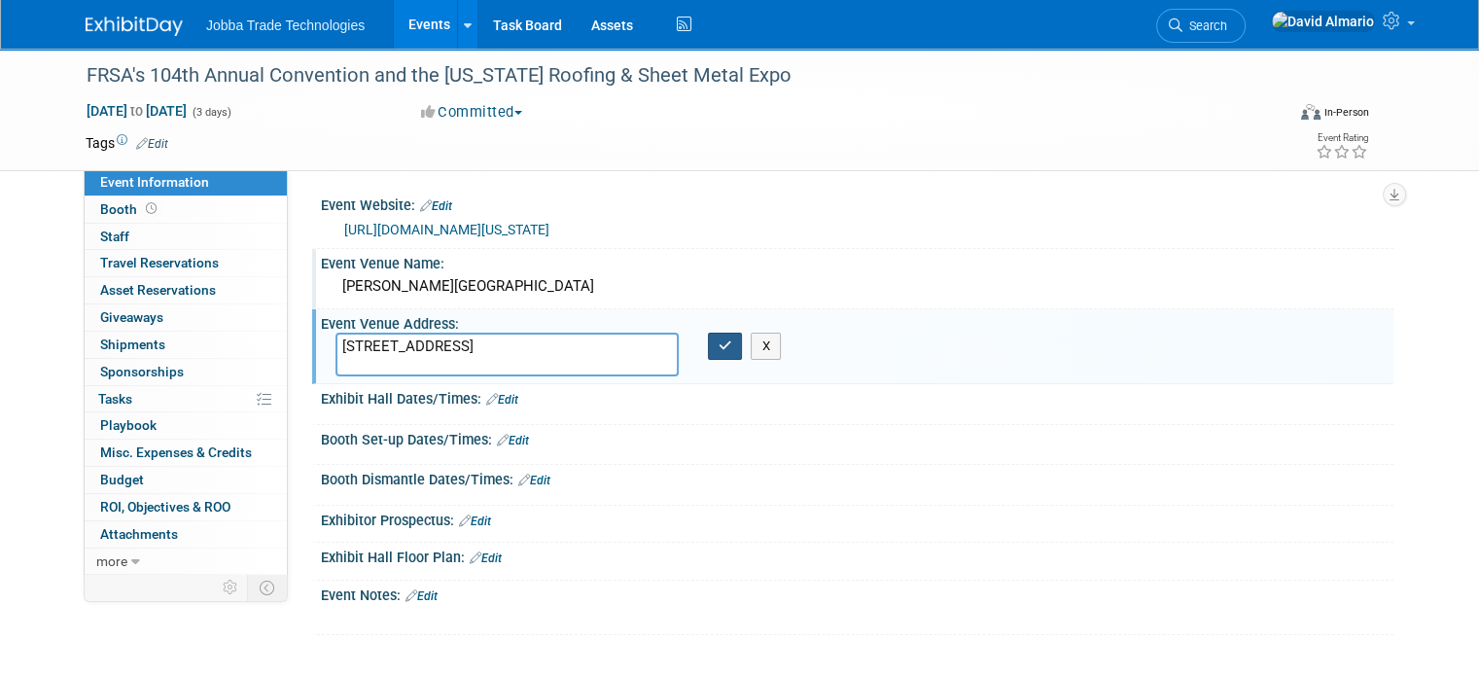
type textarea "6000 W Osceola Pkwy Kissimmee FL 34746"
click at [719, 340] on icon "button" at bounding box center [726, 345] width 14 height 13
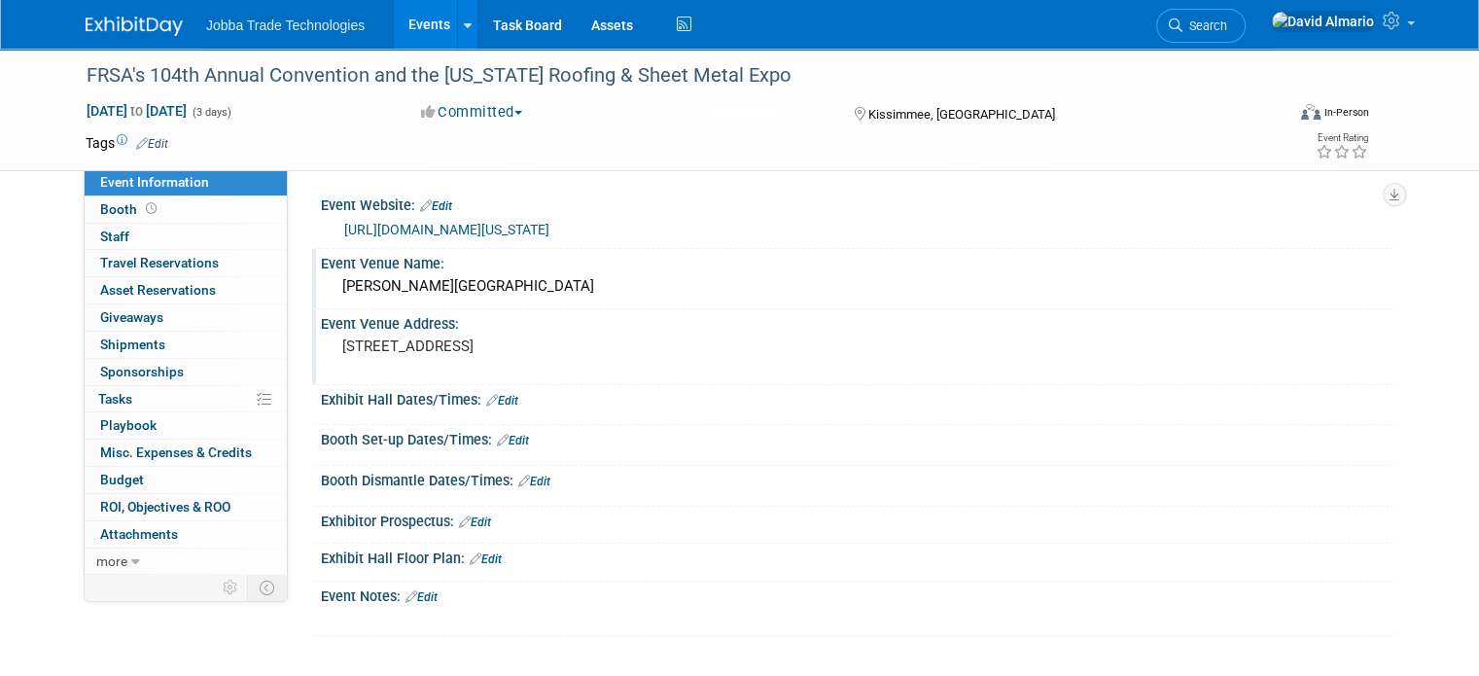
click at [415, 32] on link "Events" at bounding box center [429, 24] width 71 height 49
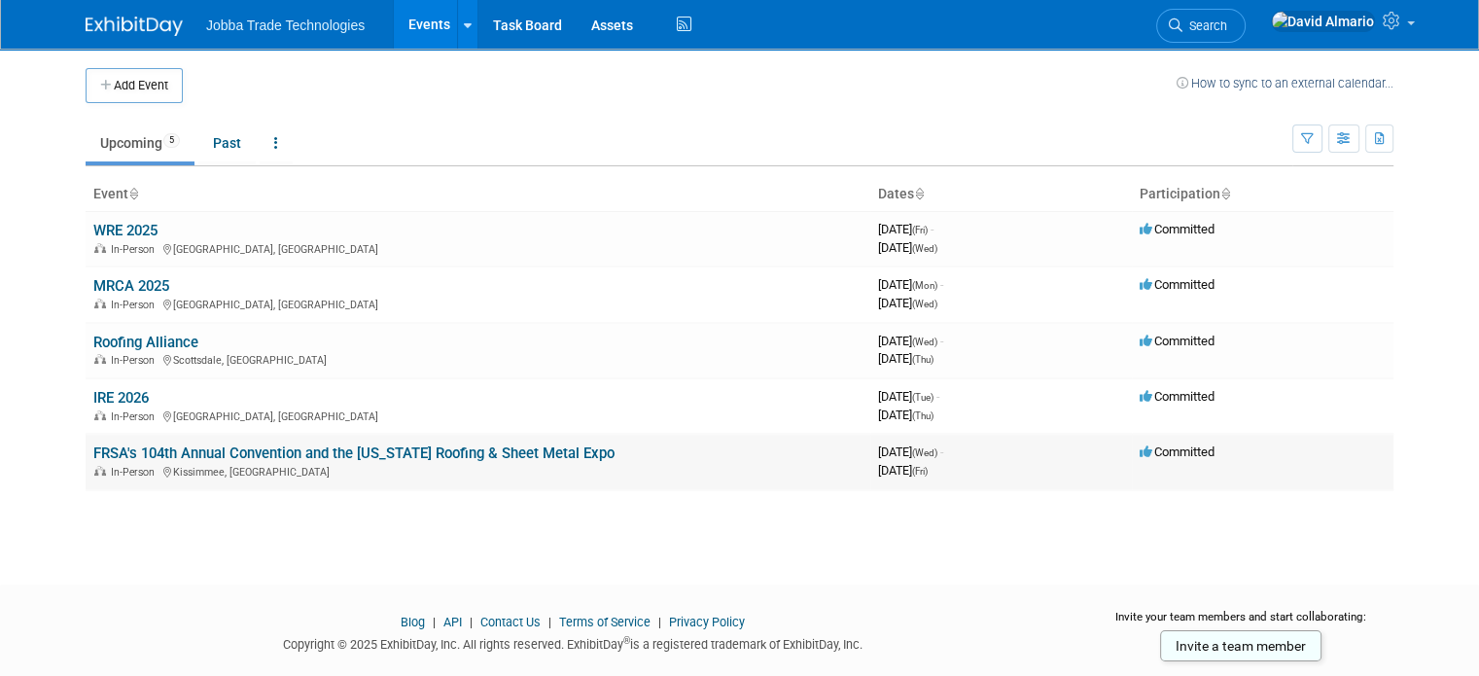
click at [349, 455] on link "FRSA's 104th Annual Convention and the [US_STATE] Roofing & Sheet Metal Expo" at bounding box center [353, 453] width 521 height 18
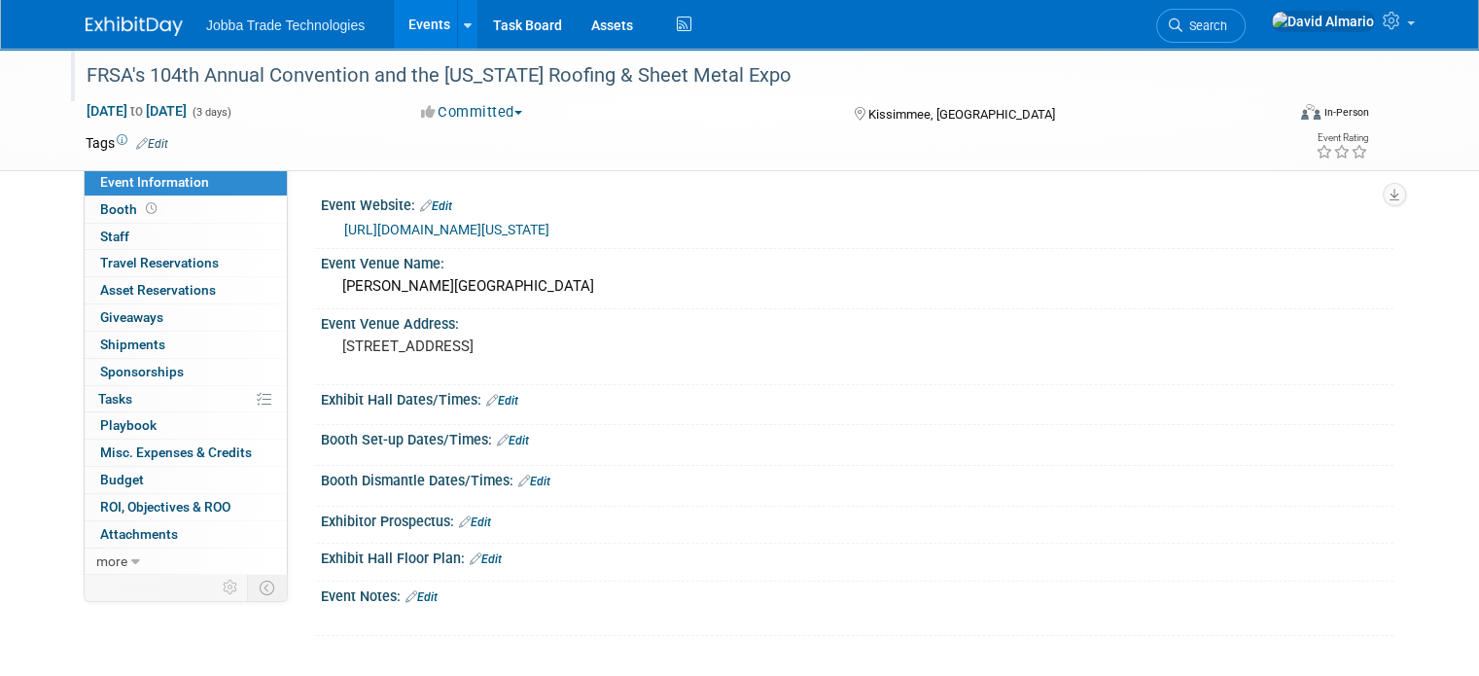
click at [706, 65] on div "FRSA's 104th Annual Convention and the [US_STATE] Roofing & Sheet Metal Expo" at bounding box center [670, 75] width 1181 height 35
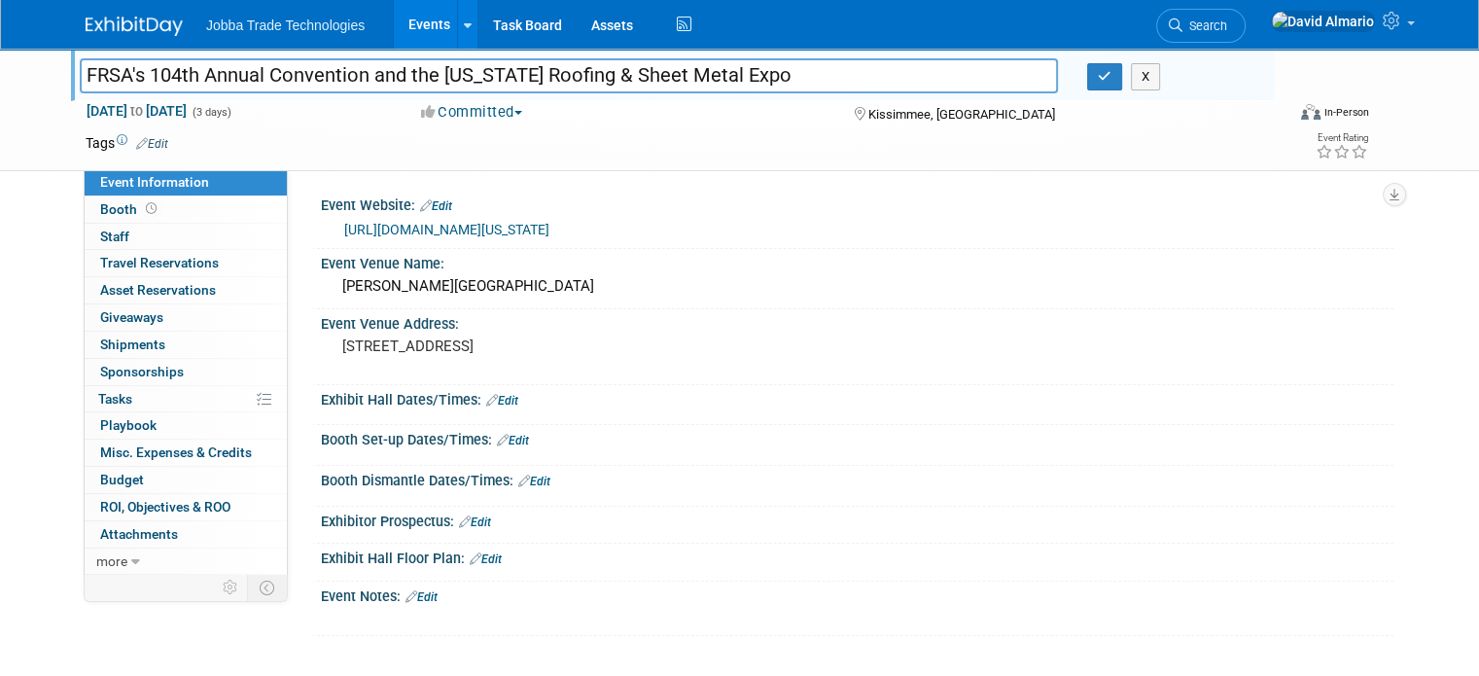
drag, startPoint x: 742, startPoint y: 73, endPoint x: 122, endPoint y: 77, distance: 620.5
click at [122, 77] on input "FRSA's 104th Annual Convention and the [US_STATE] Roofing & Sheet Metal Expo" at bounding box center [569, 75] width 978 height 34
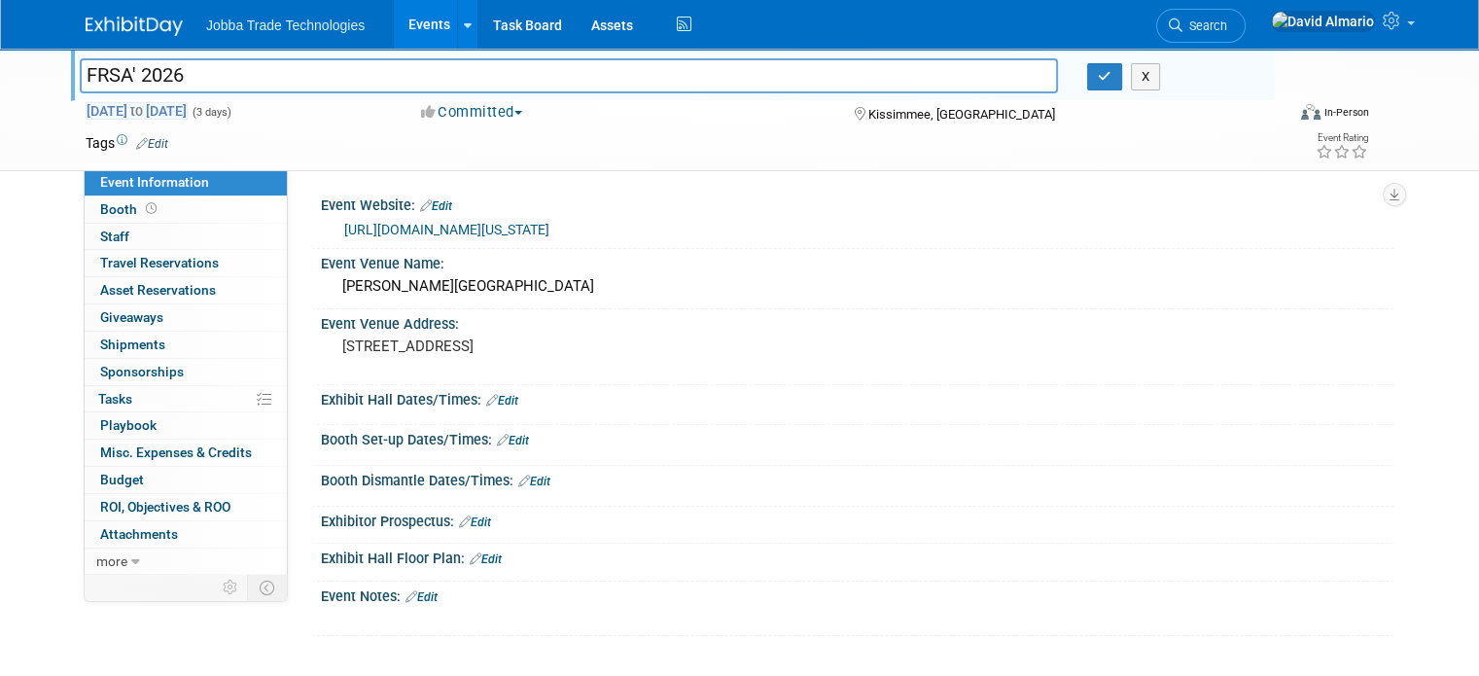
drag, startPoint x: 118, startPoint y: 68, endPoint x: 140, endPoint y: 110, distance: 47.4
click at [126, 79] on input "FRSA' 2026" at bounding box center [569, 75] width 978 height 34
type input "FRSA 2026"
click at [1109, 76] on icon "button" at bounding box center [1105, 76] width 14 height 13
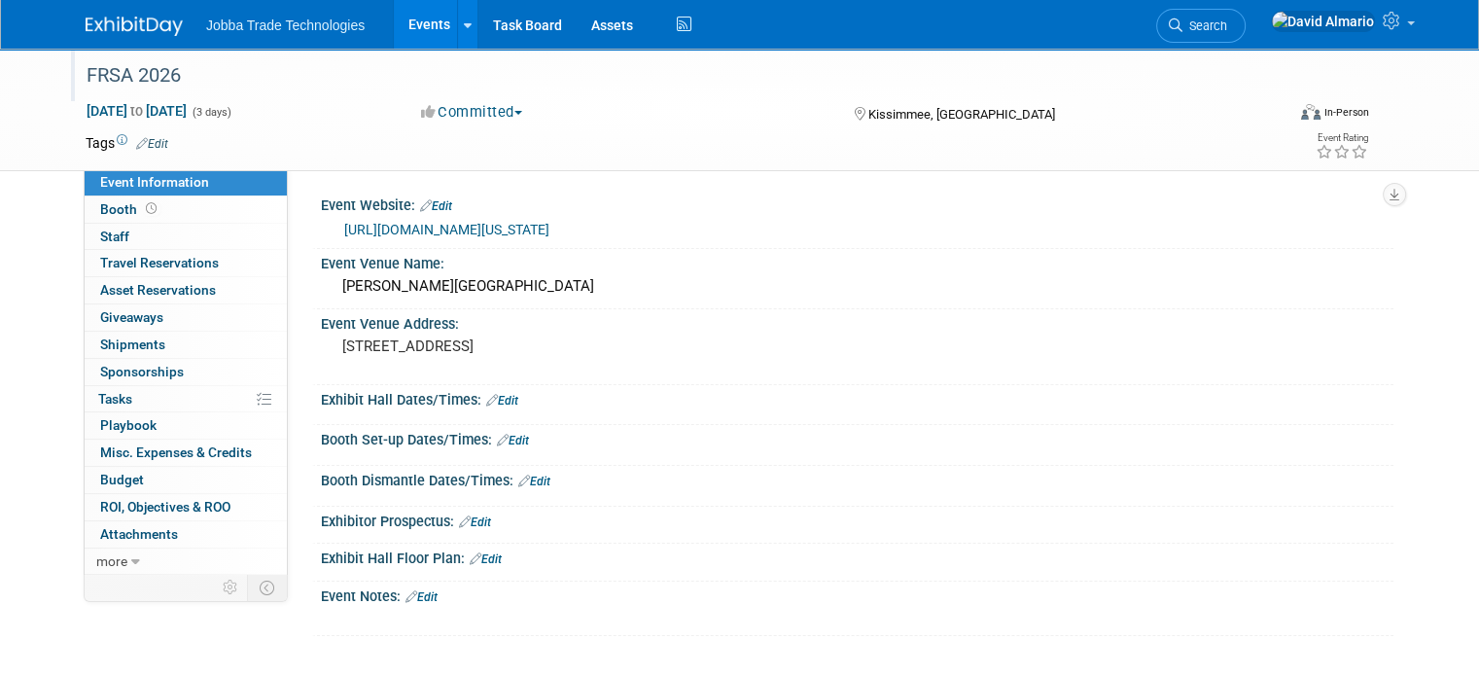
click at [409, 19] on link "Events" at bounding box center [429, 24] width 71 height 49
